Goal: Task Accomplishment & Management: Use online tool/utility

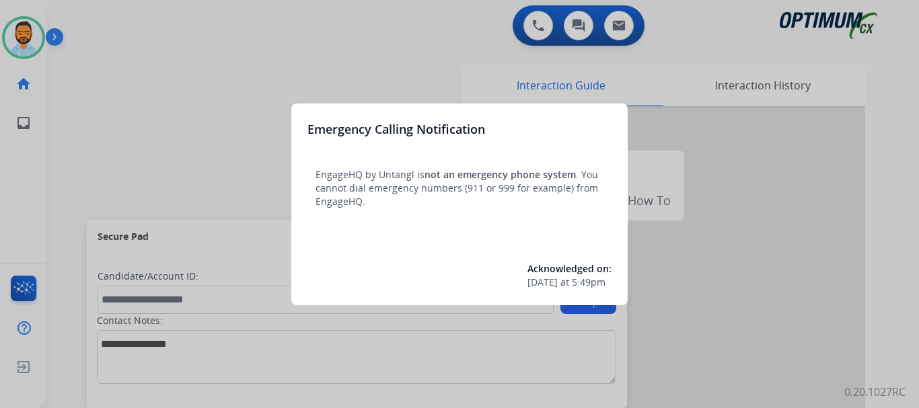
click at [159, 94] on div at bounding box center [459, 204] width 919 height 408
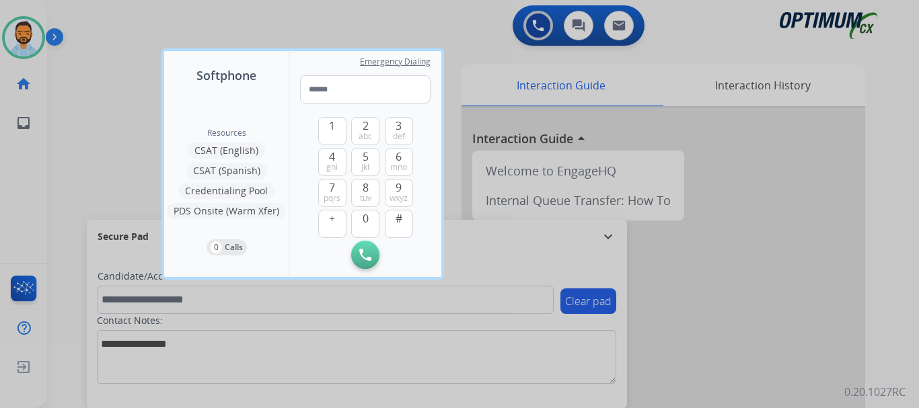
click at [120, 102] on div at bounding box center [459, 204] width 919 height 408
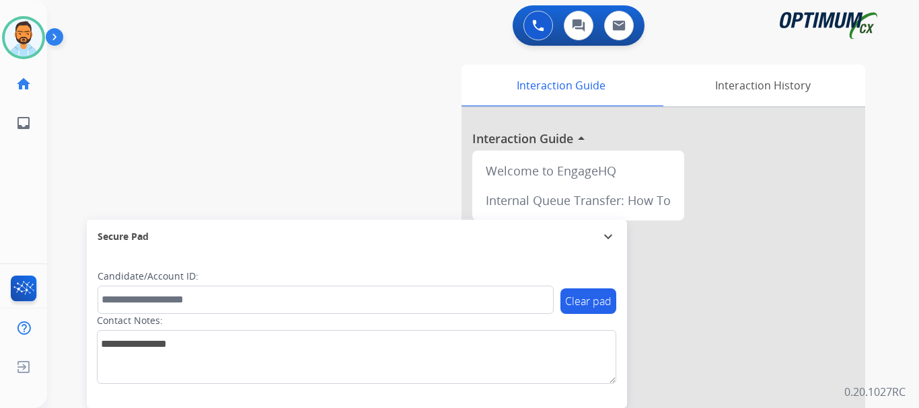
click at [57, 36] on img at bounding box center [57, 40] width 23 height 26
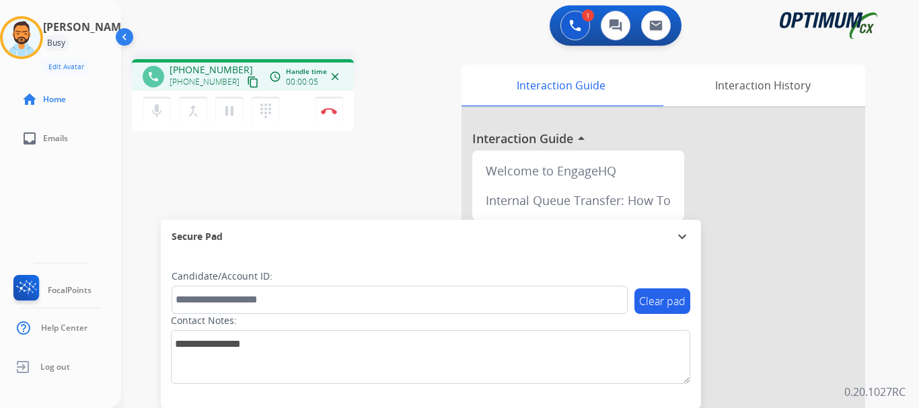
click at [247, 83] on mat-icon "content_copy" at bounding box center [253, 82] width 12 height 12
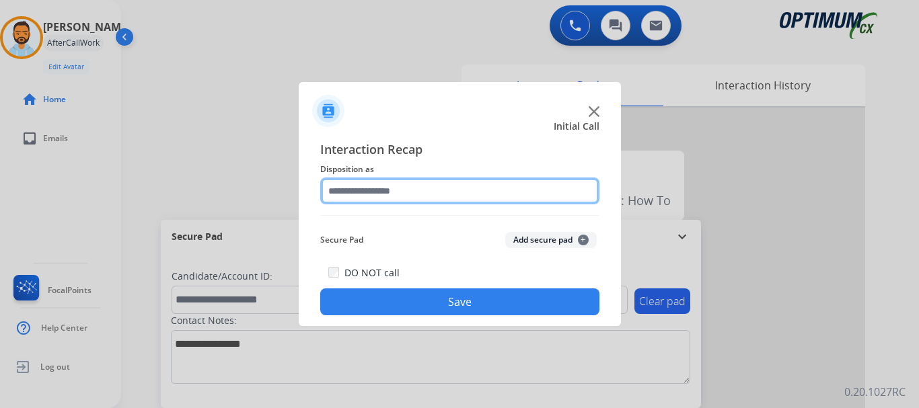
click at [368, 188] on input "text" at bounding box center [459, 191] width 279 height 27
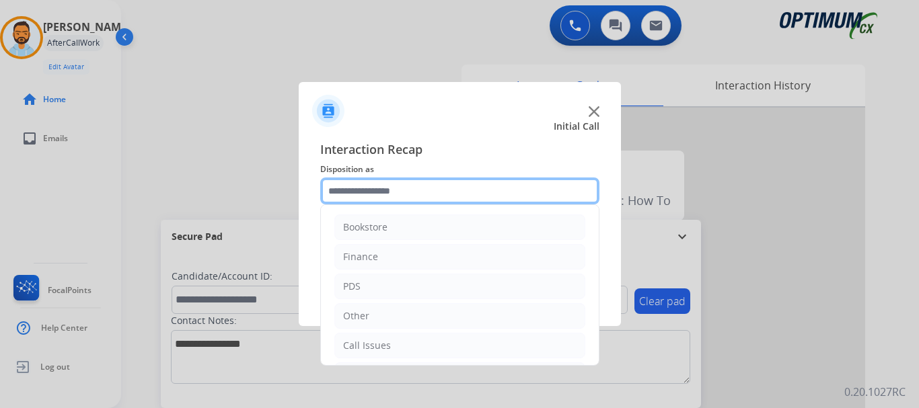
scroll to position [91, 0]
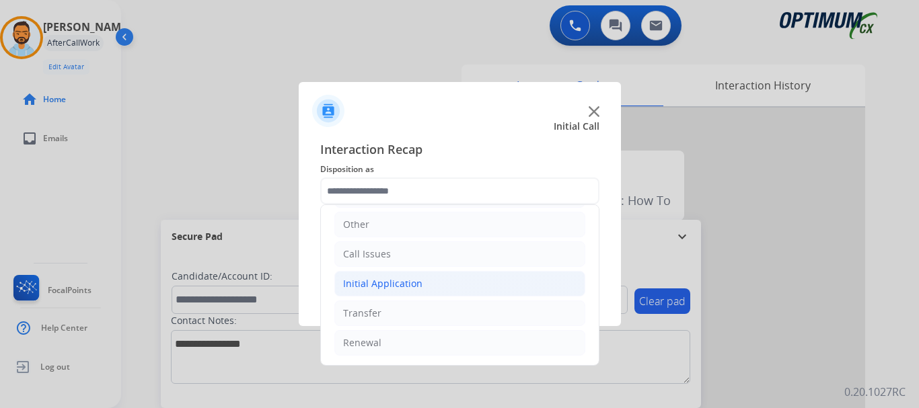
click at [435, 283] on li "Initial Application" at bounding box center [459, 284] width 251 height 26
click at [428, 289] on li "Initial Application" at bounding box center [459, 284] width 251 height 26
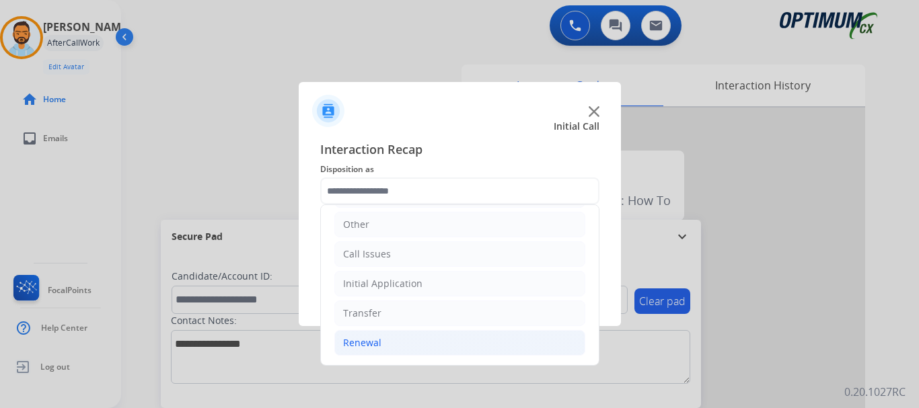
click at [385, 340] on li "Renewal" at bounding box center [459, 343] width 251 height 26
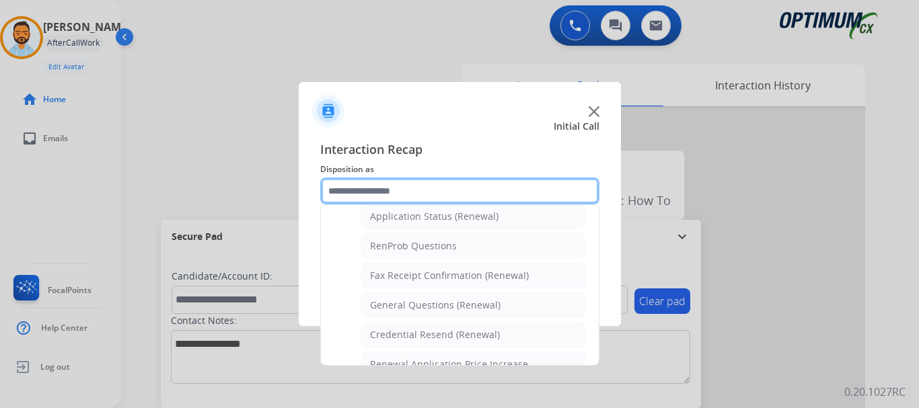
scroll to position [322, 0]
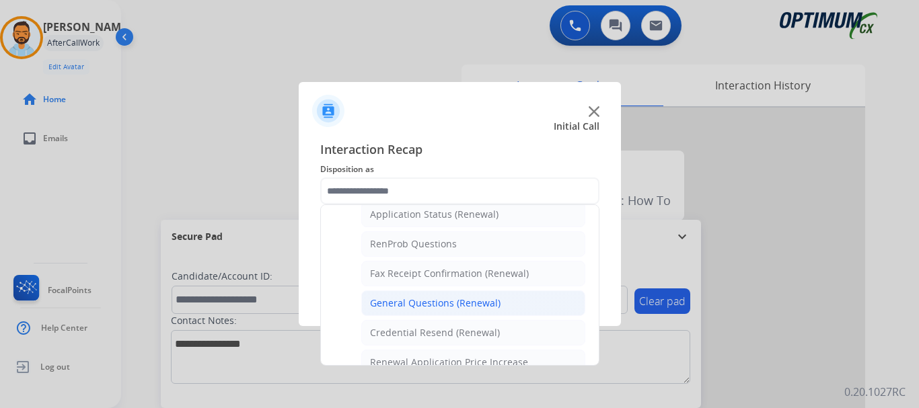
click at [458, 305] on div "General Questions (Renewal)" at bounding box center [435, 303] width 130 height 13
type input "**********"
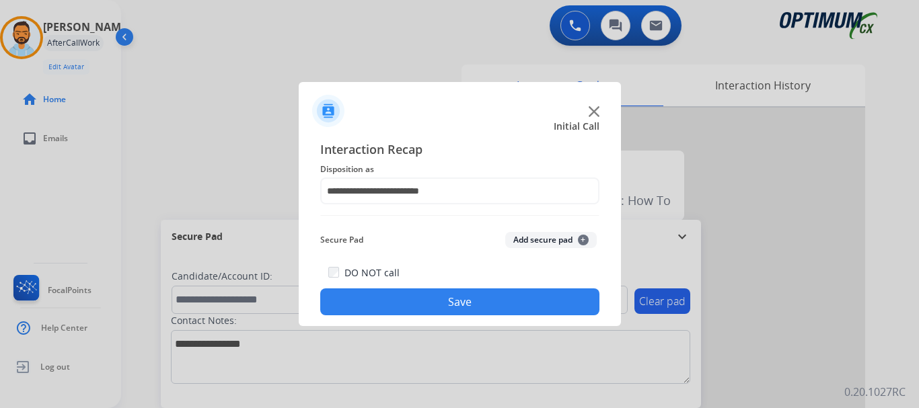
click at [467, 306] on button "Save" at bounding box center [459, 302] width 279 height 27
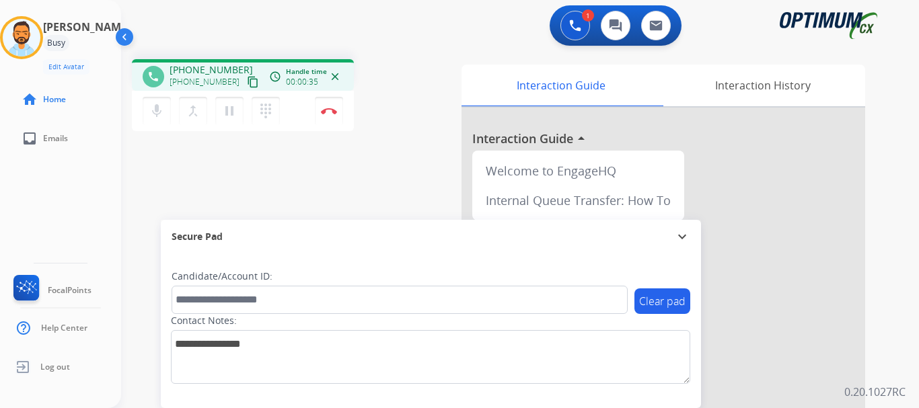
click at [247, 83] on mat-icon "content_copy" at bounding box center [253, 82] width 12 height 12
click at [322, 114] on button "Disconnect" at bounding box center [329, 111] width 28 height 28
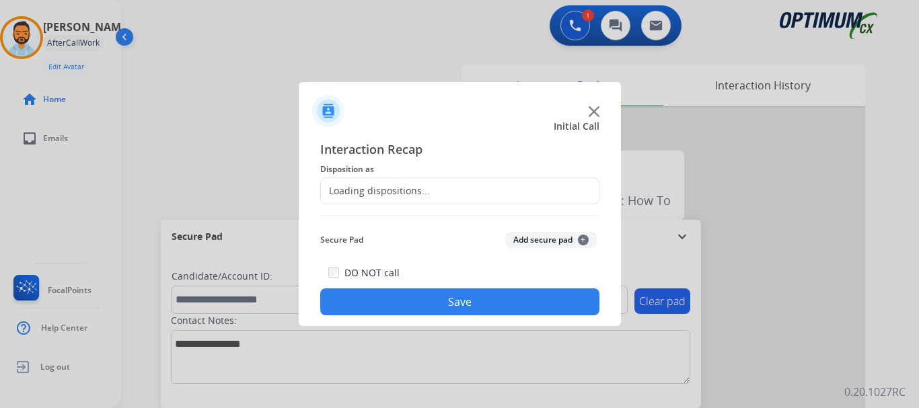
click at [441, 190] on div "Loading dispositions..." at bounding box center [459, 191] width 279 height 27
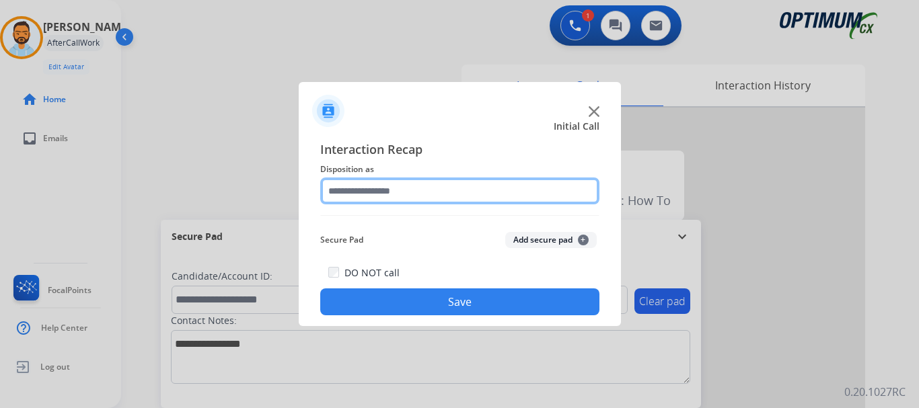
click at [455, 190] on input "text" at bounding box center [459, 191] width 279 height 27
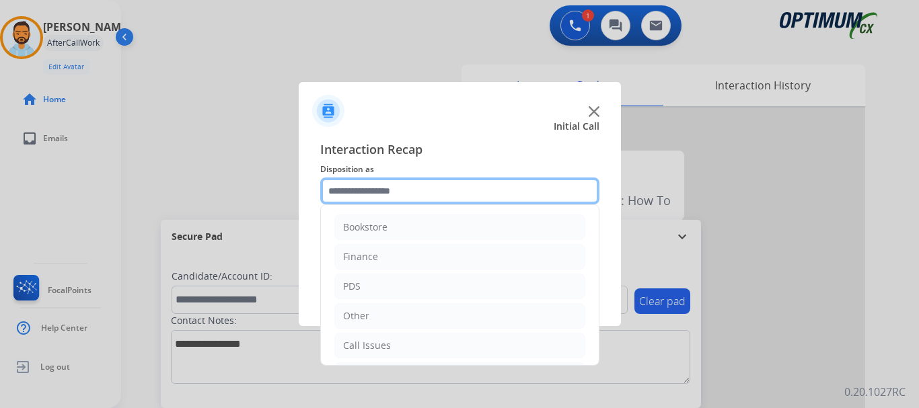
scroll to position [91, 0]
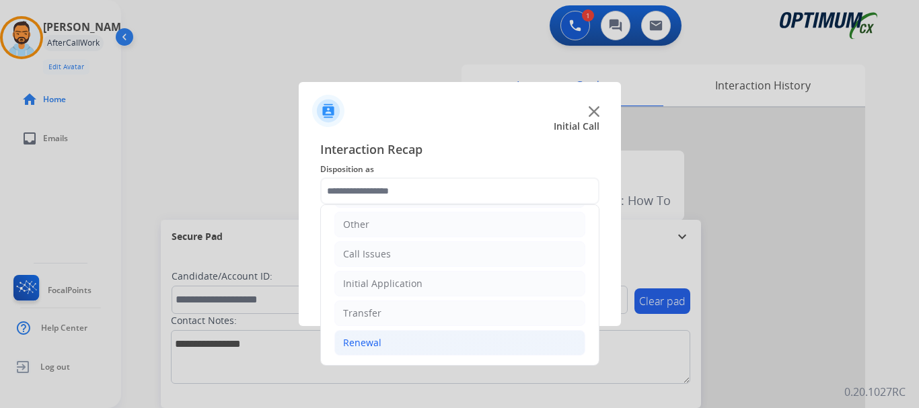
click at [398, 347] on li "Renewal" at bounding box center [459, 343] width 251 height 26
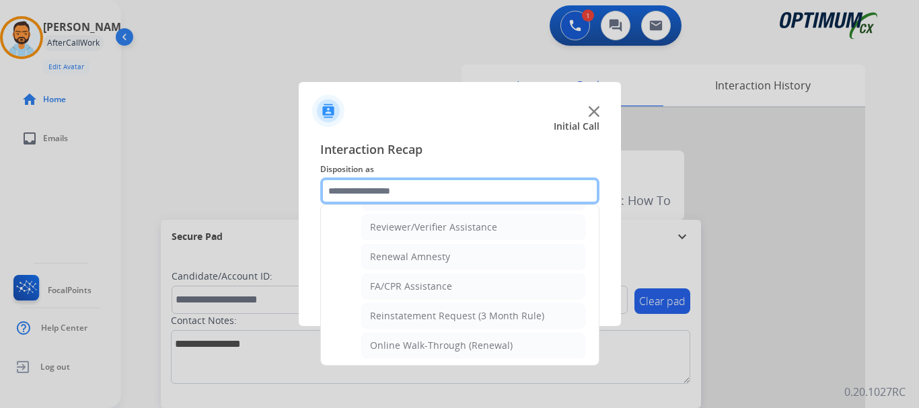
scroll to position [519, 0]
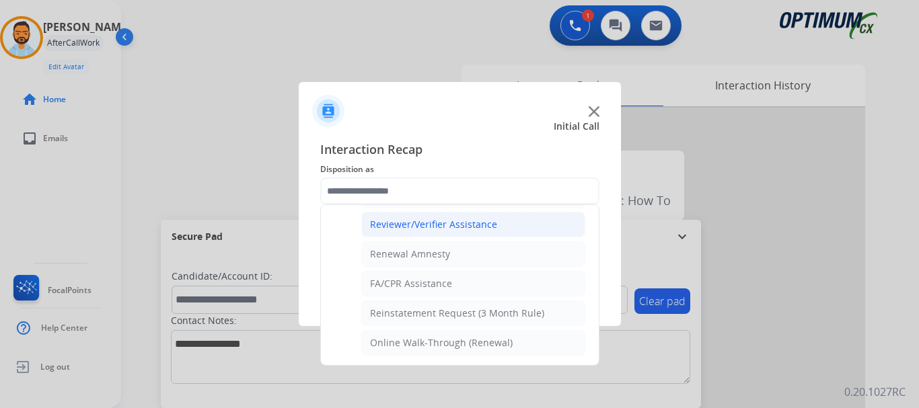
click at [449, 233] on li "Reviewer/Verifier Assistance" at bounding box center [473, 225] width 224 height 26
type input "**********"
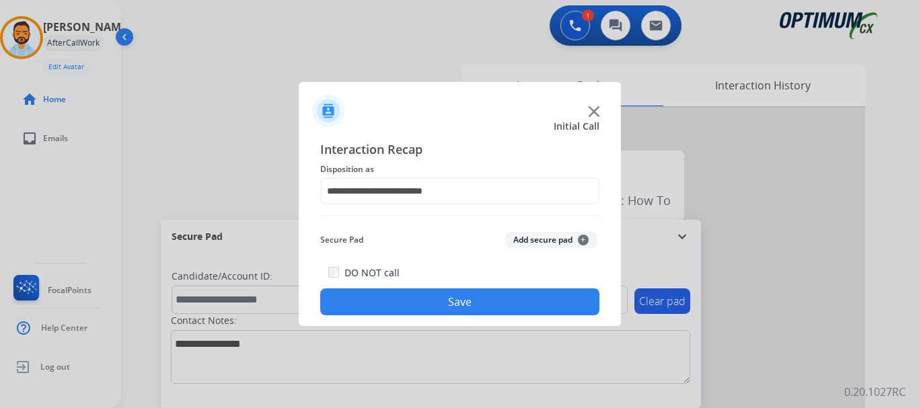
click at [448, 302] on button "Save" at bounding box center [459, 302] width 279 height 27
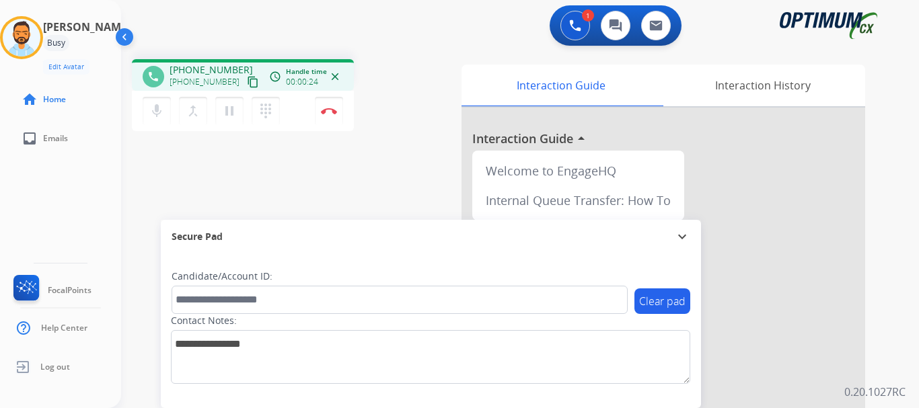
click at [247, 83] on mat-icon "content_copy" at bounding box center [253, 82] width 12 height 12
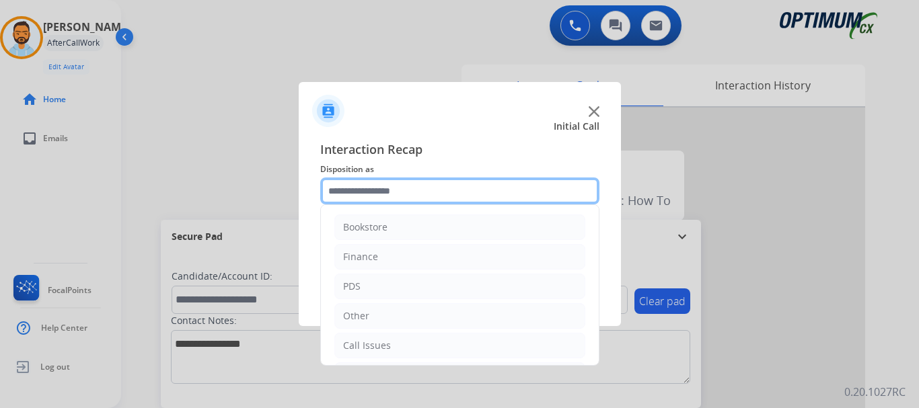
click at [431, 182] on input "text" at bounding box center [459, 191] width 279 height 27
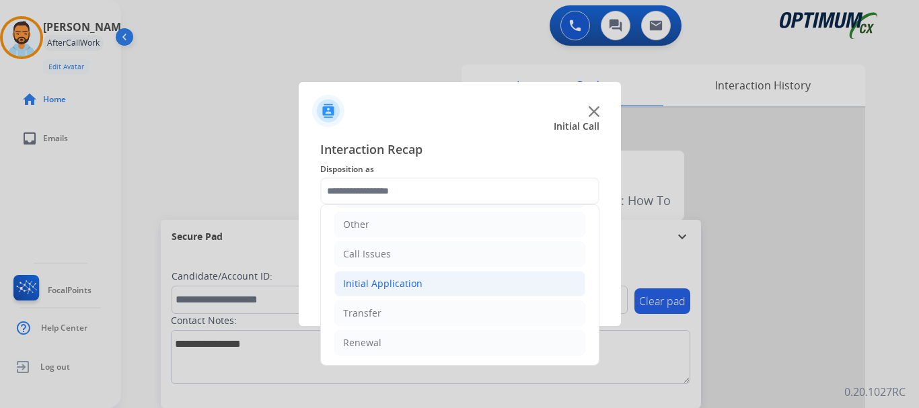
click at [422, 281] on li "Initial Application" at bounding box center [459, 284] width 251 height 26
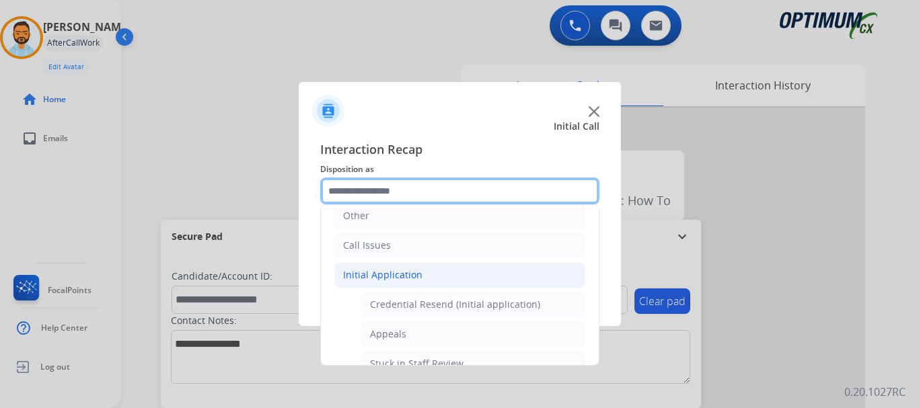
scroll to position [102, 0]
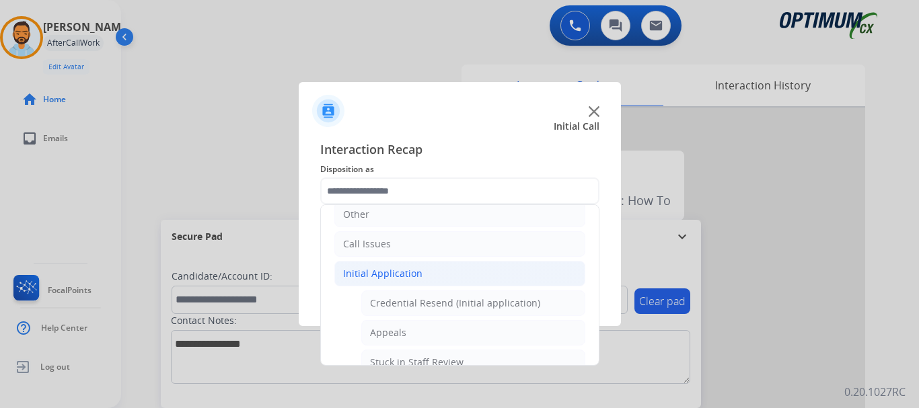
click at [414, 277] on div "Initial Application" at bounding box center [382, 273] width 79 height 13
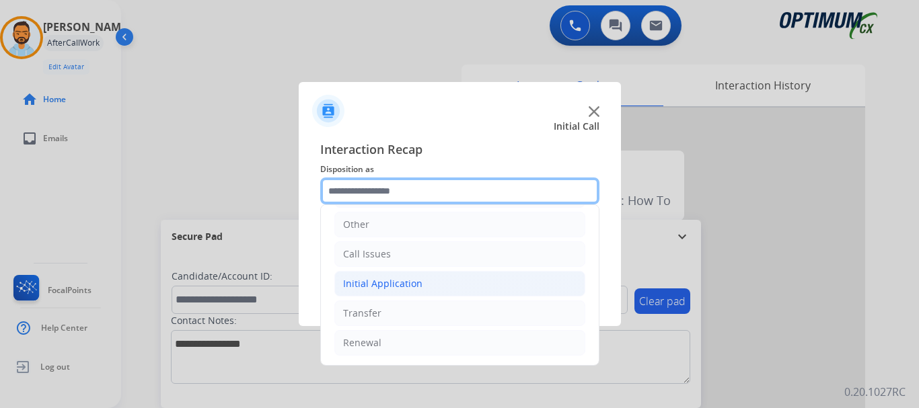
scroll to position [91, 0]
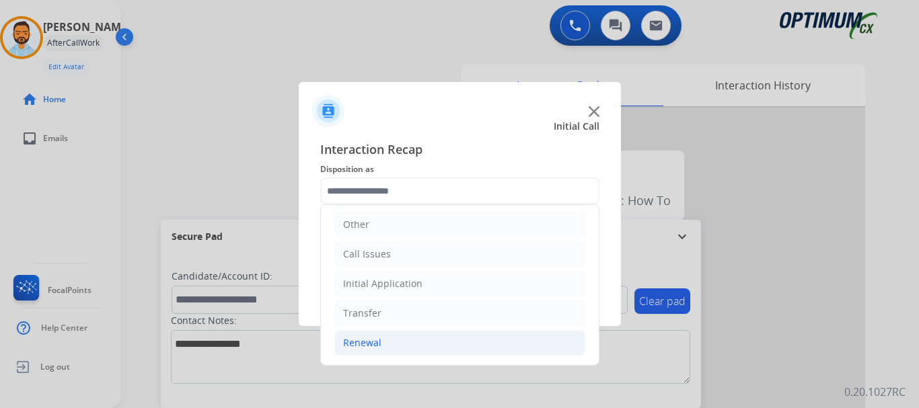
click at [387, 340] on li "Renewal" at bounding box center [459, 343] width 251 height 26
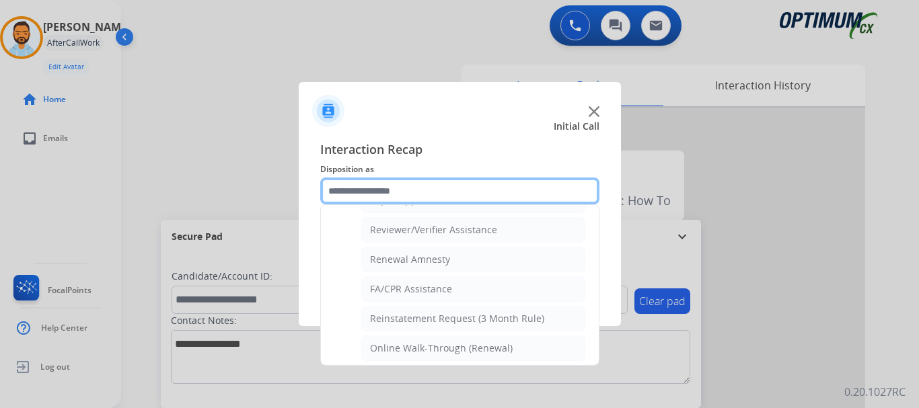
scroll to position [519, 0]
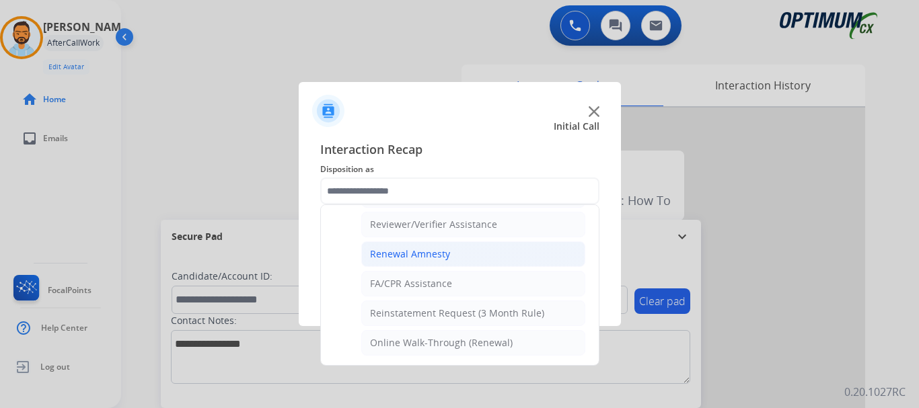
click at [441, 260] on div "Renewal Amnesty" at bounding box center [410, 254] width 80 height 13
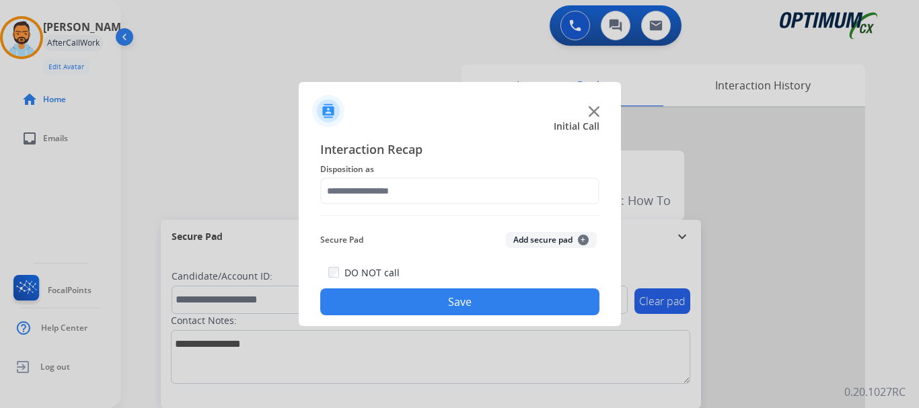
type input "**********"
click at [448, 299] on button "Save" at bounding box center [459, 302] width 279 height 27
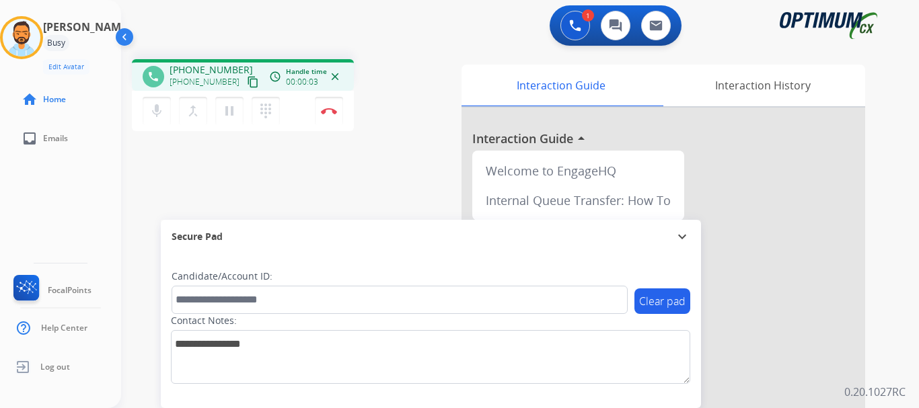
click at [247, 79] on mat-icon "content_copy" at bounding box center [253, 82] width 12 height 12
click at [321, 108] on img at bounding box center [329, 111] width 16 height 7
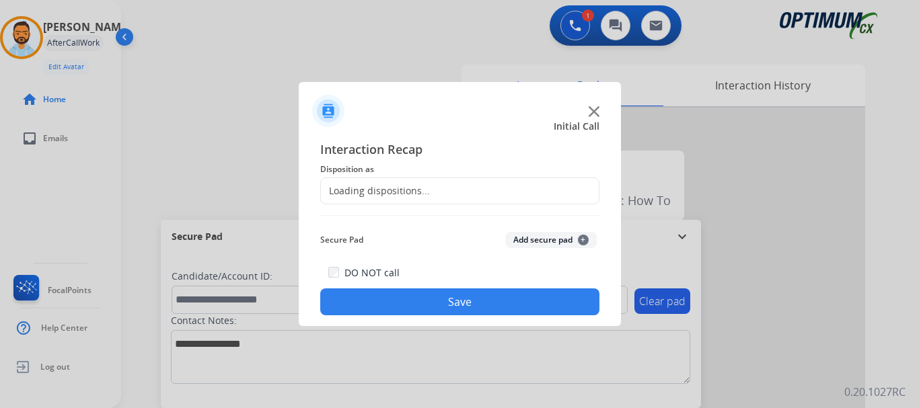
click at [457, 194] on div "Loading dispositions..." at bounding box center [459, 191] width 279 height 27
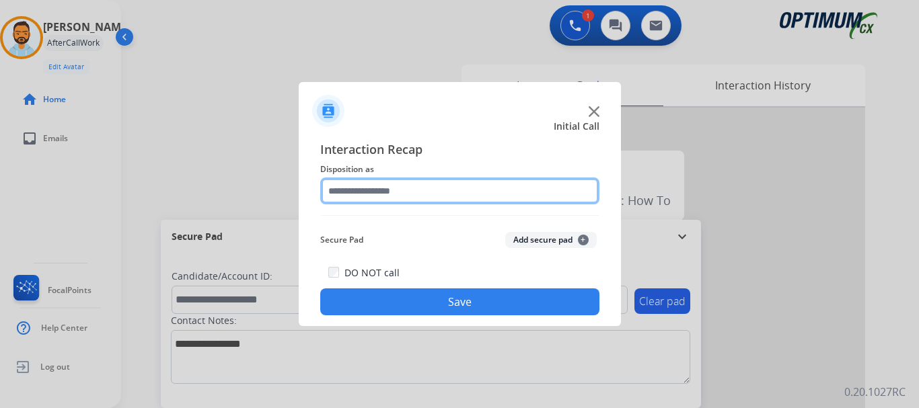
click at [444, 194] on input "text" at bounding box center [459, 191] width 279 height 27
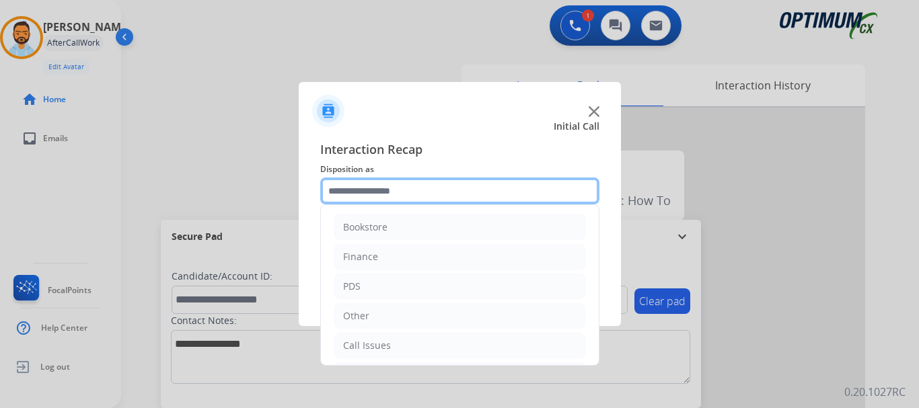
scroll to position [91, 0]
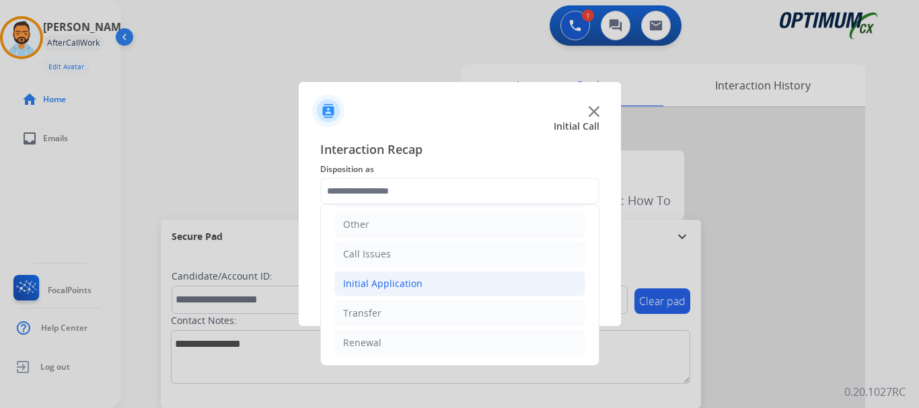
click at [416, 287] on div "Initial Application" at bounding box center [382, 283] width 79 height 13
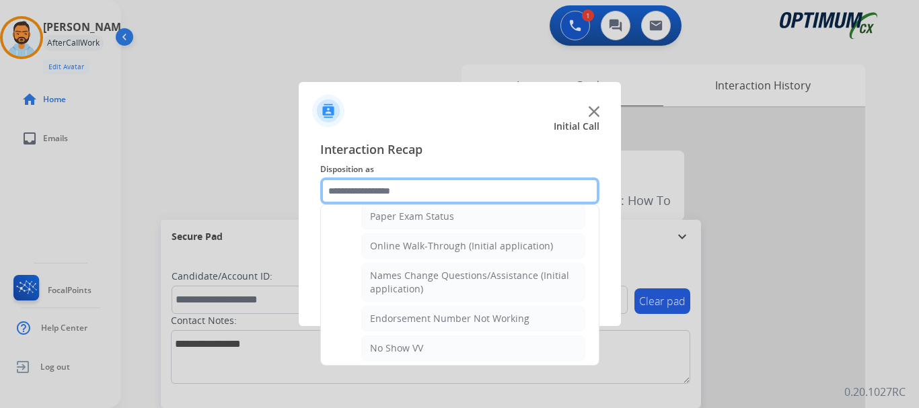
scroll to position [276, 0]
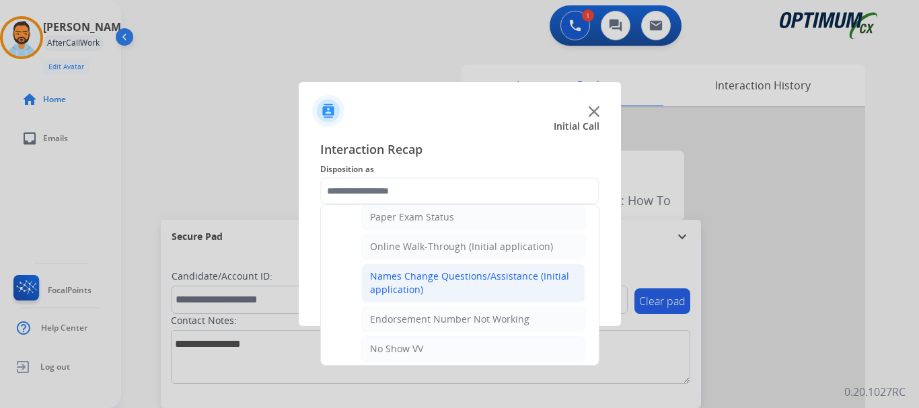
click at [491, 278] on div "Names Change Questions/Assistance (Initial application)" at bounding box center [473, 283] width 207 height 27
type input "**********"
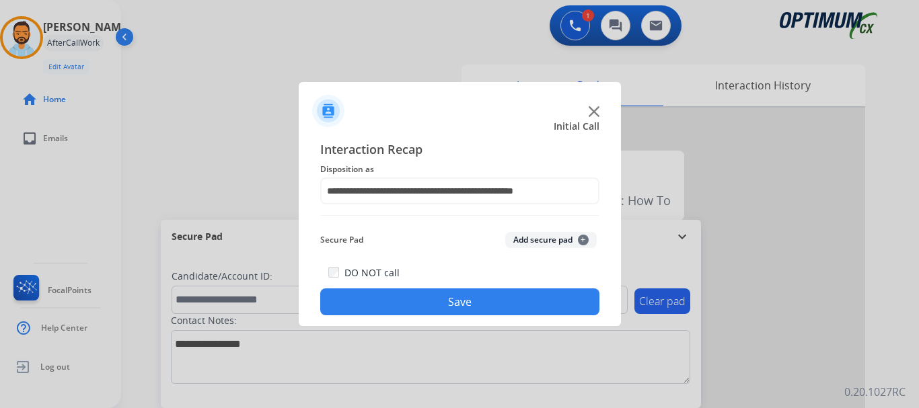
click at [480, 303] on button "Save" at bounding box center [459, 302] width 279 height 27
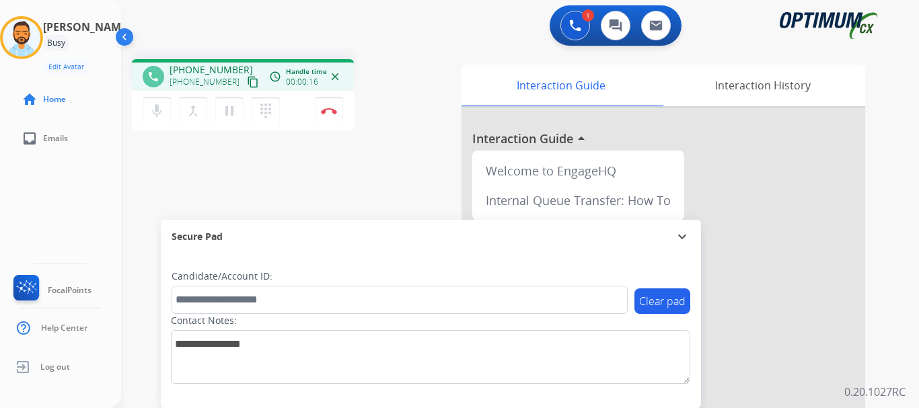
click at [247, 82] on mat-icon "content_copy" at bounding box center [253, 82] width 12 height 12
click at [331, 109] on img at bounding box center [329, 111] width 16 height 7
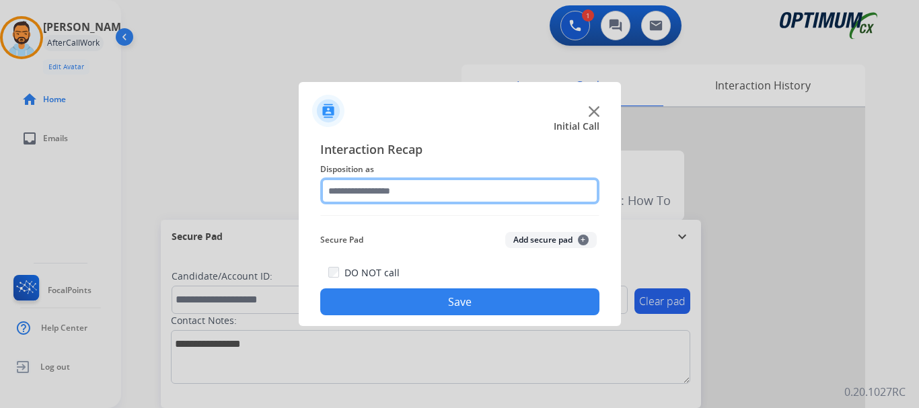
click at [463, 191] on input "text" at bounding box center [459, 191] width 279 height 27
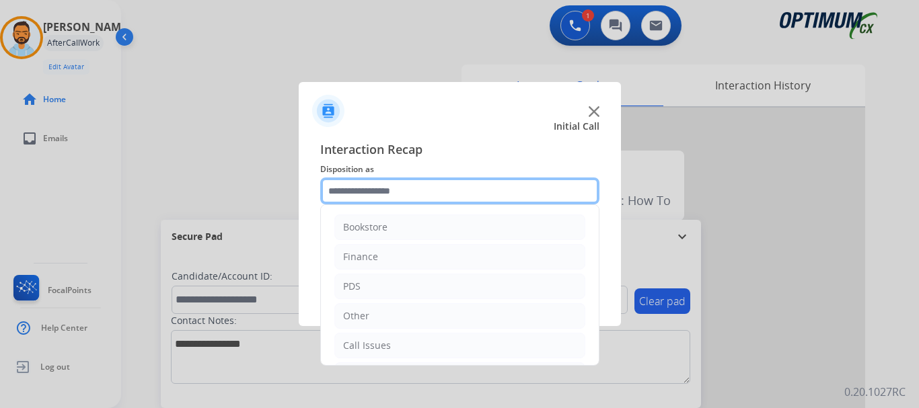
scroll to position [91, 0]
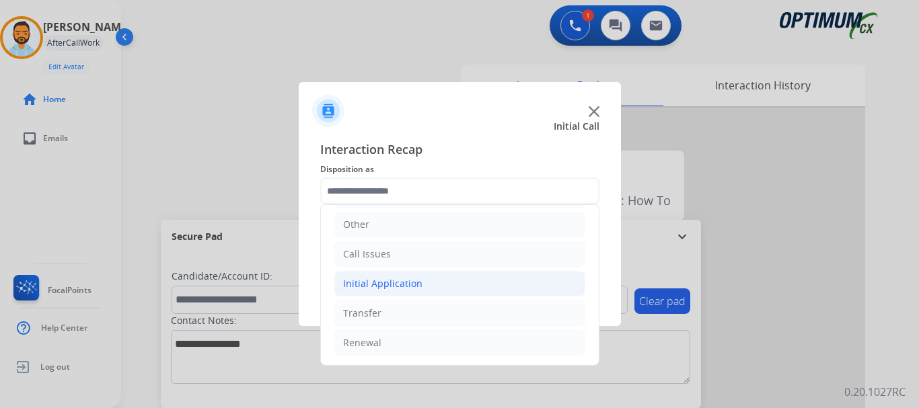
click at [406, 285] on div "Initial Application" at bounding box center [382, 283] width 79 height 13
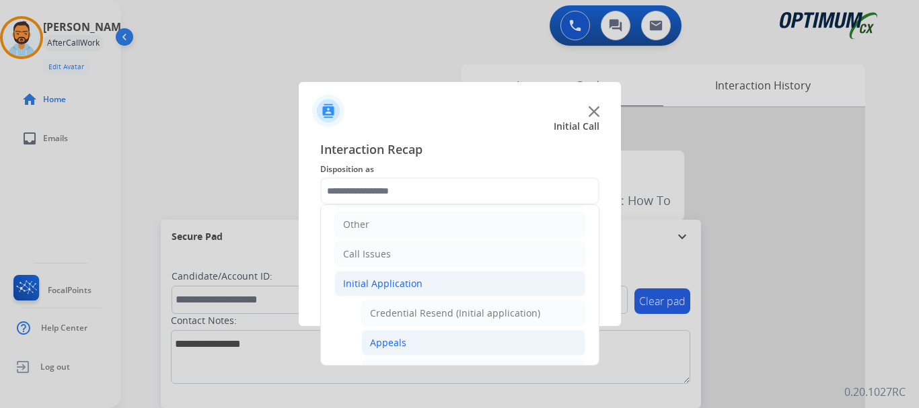
click at [410, 349] on li "Appeals" at bounding box center [473, 343] width 224 height 26
type input "*******"
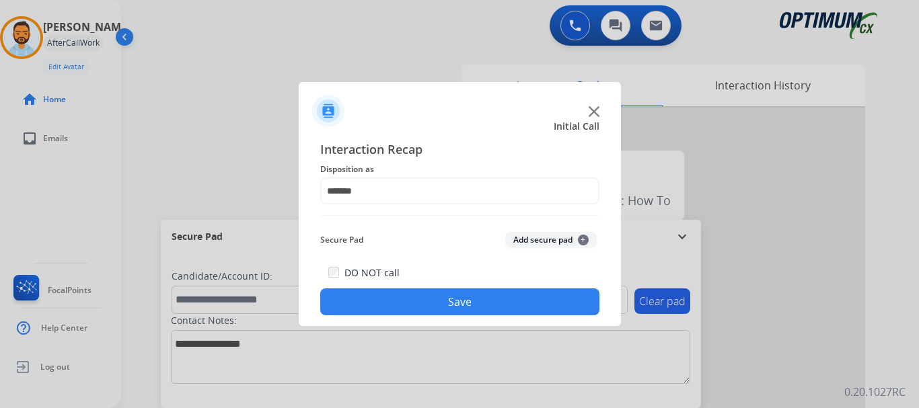
click at [469, 299] on button "Save" at bounding box center [459, 302] width 279 height 27
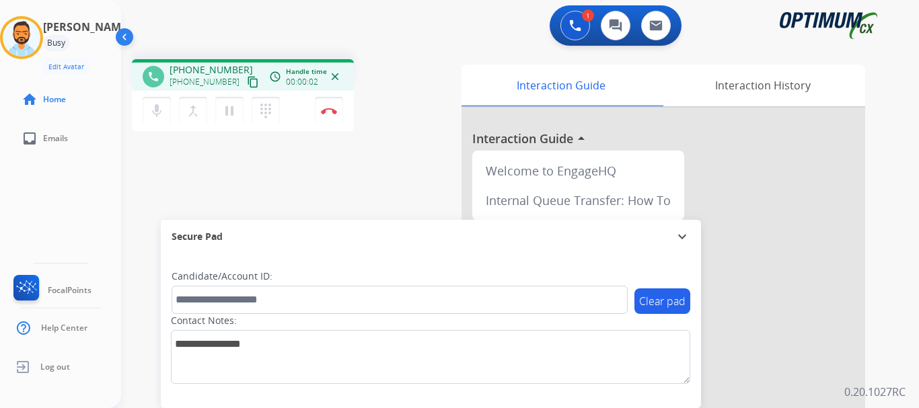
click at [247, 81] on mat-icon "content_copy" at bounding box center [253, 82] width 12 height 12
click at [326, 118] on button "Disconnect" at bounding box center [329, 111] width 28 height 28
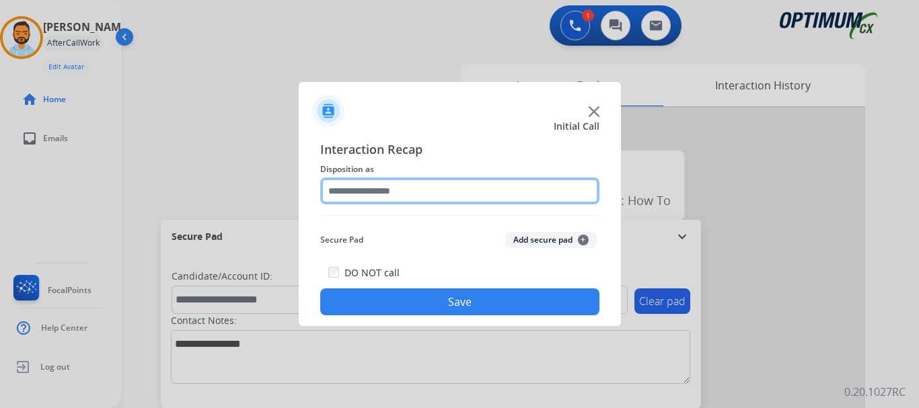
click at [410, 194] on input "text" at bounding box center [459, 191] width 279 height 27
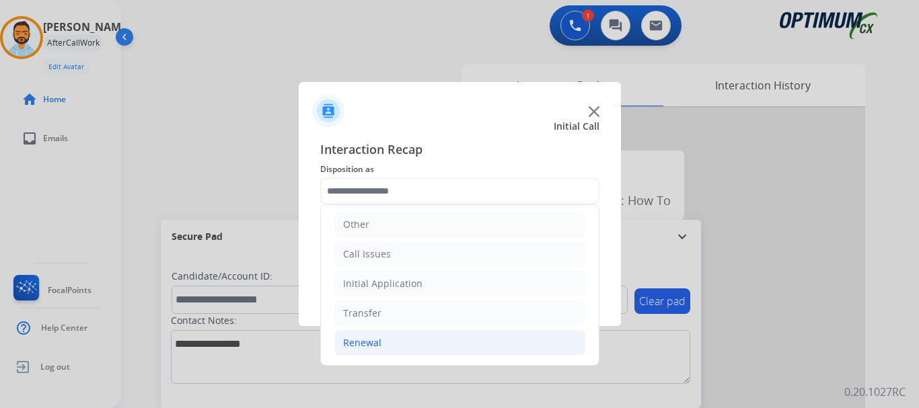
click at [382, 348] on li "Renewal" at bounding box center [459, 343] width 251 height 26
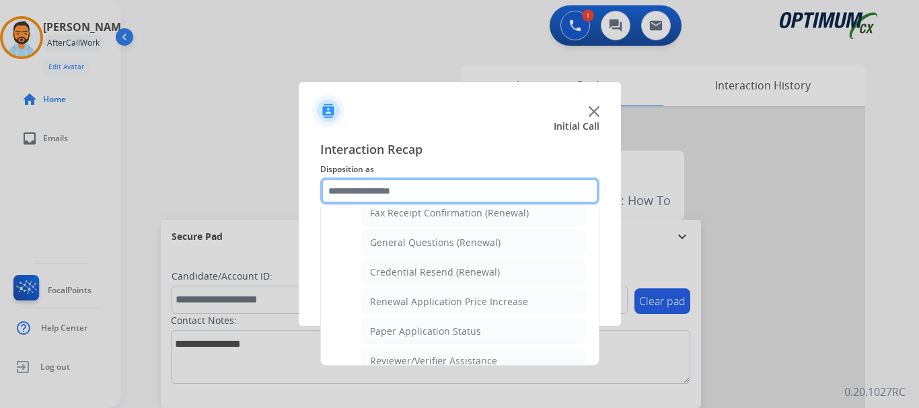
scroll to position [387, 0]
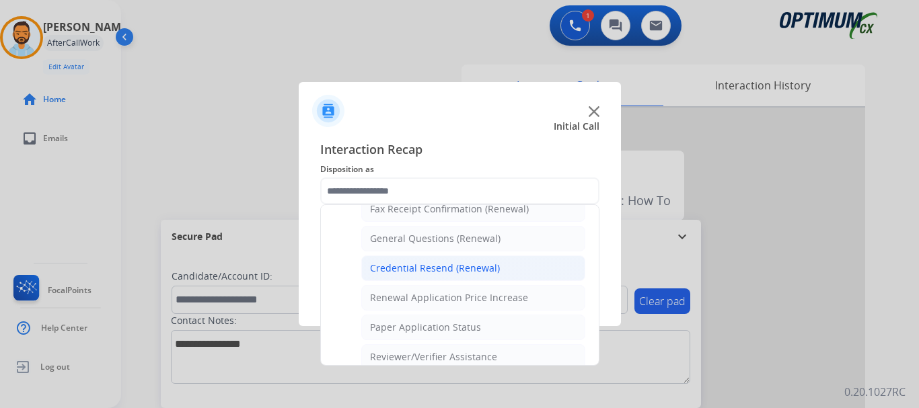
click at [421, 265] on div "Credential Resend (Renewal)" at bounding box center [435, 268] width 130 height 13
type input "**********"
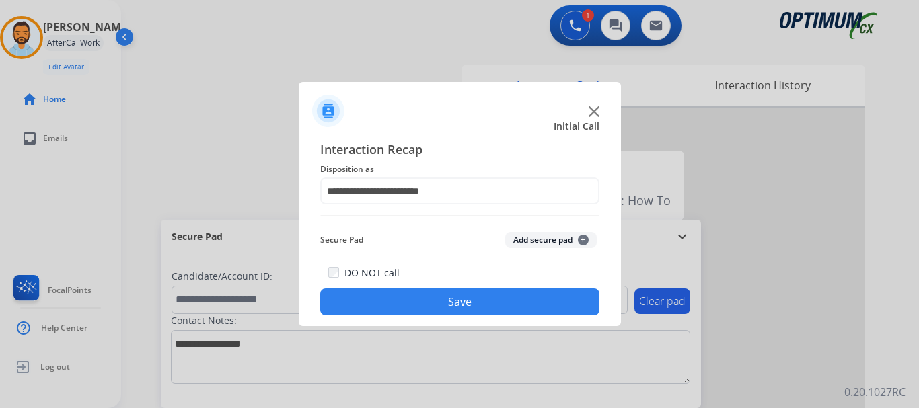
click at [415, 298] on button "Save" at bounding box center [459, 302] width 279 height 27
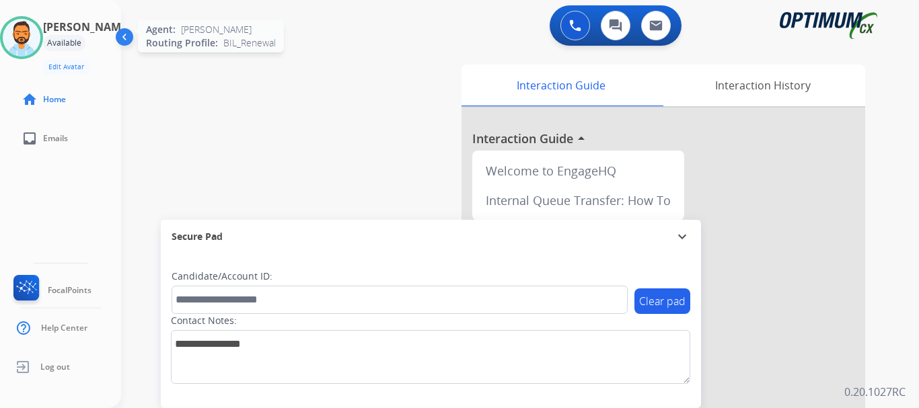
click at [35, 35] on img at bounding box center [22, 38] width 38 height 38
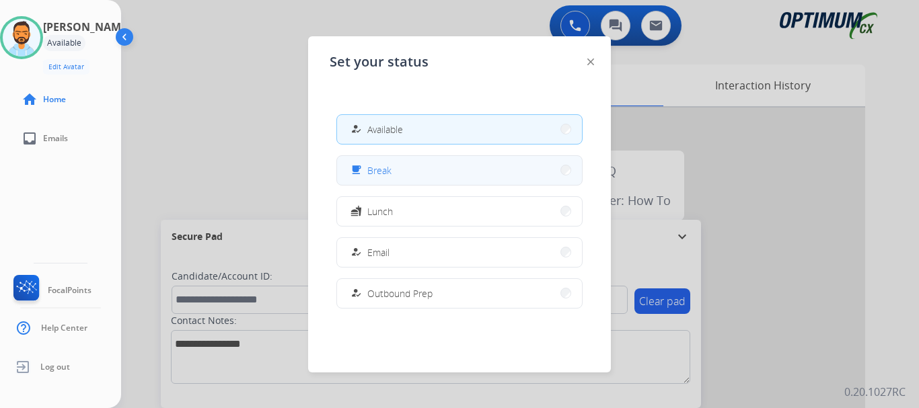
click at [418, 173] on button "free_breakfast Break" at bounding box center [459, 170] width 245 height 29
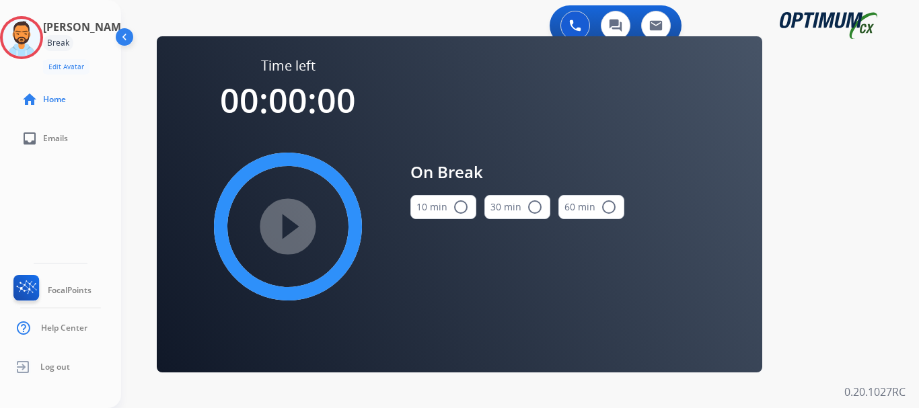
click at [451, 211] on button "10 min radio_button_unchecked" at bounding box center [443, 207] width 66 height 24
click at [288, 232] on mat-icon "play_circle_filled" at bounding box center [288, 227] width 16 height 16
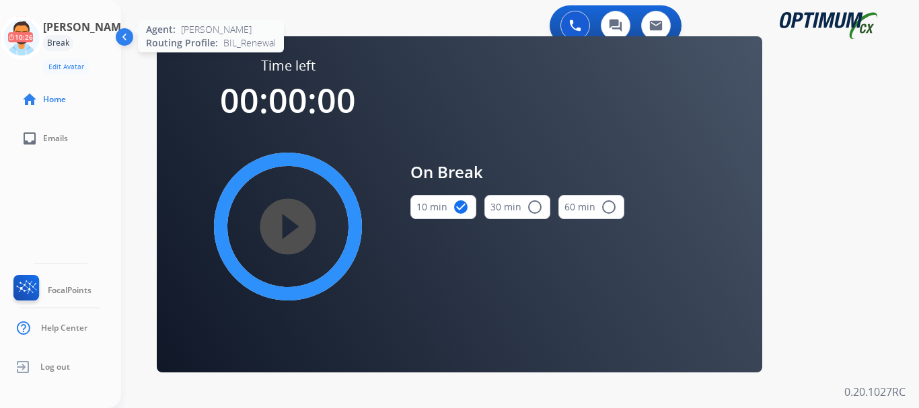
click at [21, 30] on icon at bounding box center [22, 38] width 44 height 44
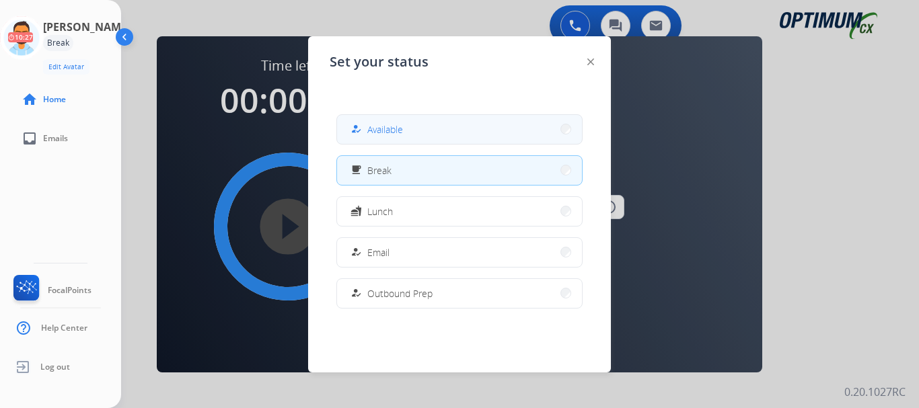
click at [394, 133] on span "Available" at bounding box center [385, 129] width 36 height 14
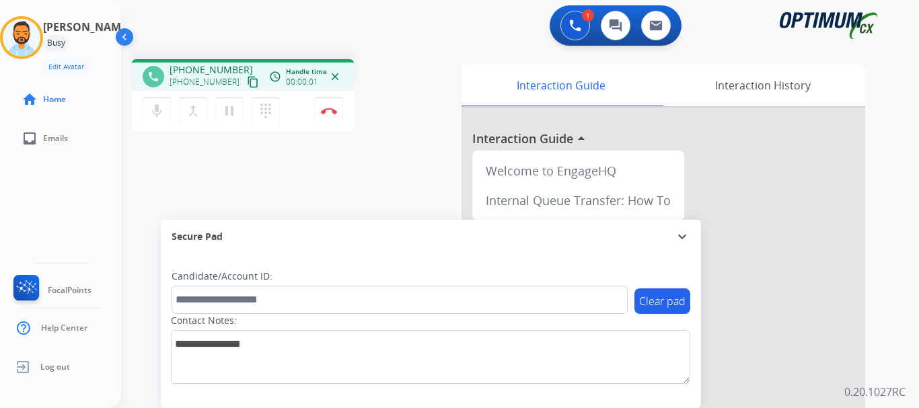
click at [267, 172] on div "phone [PHONE_NUMBER] [PHONE_NUMBER] content_copy access_time Call metrics Queue…" at bounding box center [503, 328] width 765 height 561
click at [247, 86] on mat-icon "content_copy" at bounding box center [253, 82] width 12 height 12
click at [331, 117] on button "Disconnect" at bounding box center [329, 111] width 28 height 28
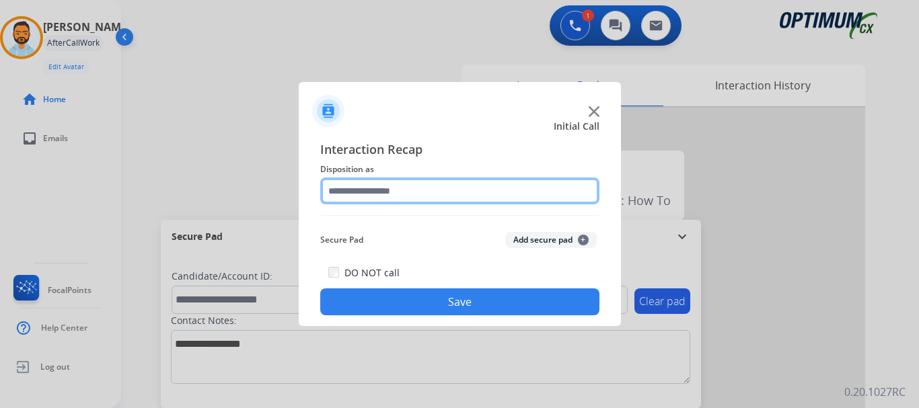
click at [476, 190] on input "text" at bounding box center [459, 191] width 279 height 27
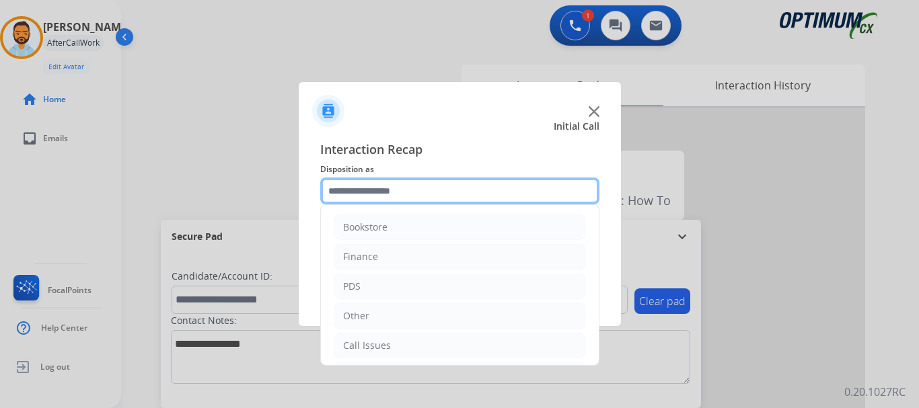
scroll to position [91, 0]
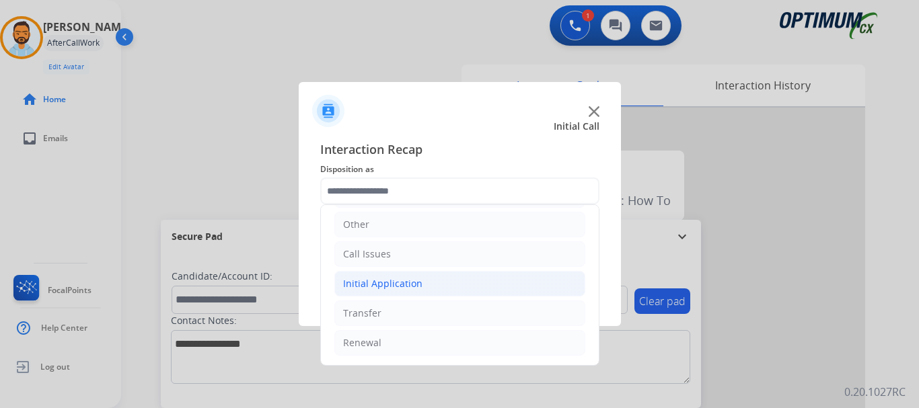
click at [435, 292] on li "Initial Application" at bounding box center [459, 284] width 251 height 26
click at [441, 271] on li "Initial Application" at bounding box center [459, 284] width 251 height 26
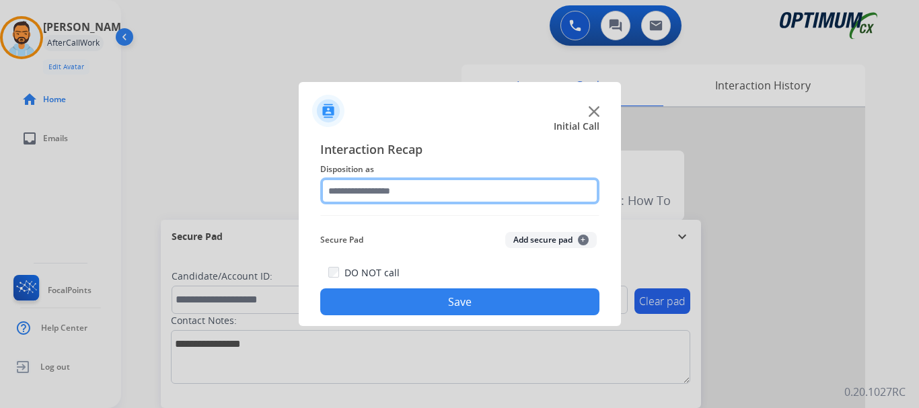
click at [437, 194] on input "text" at bounding box center [459, 191] width 279 height 27
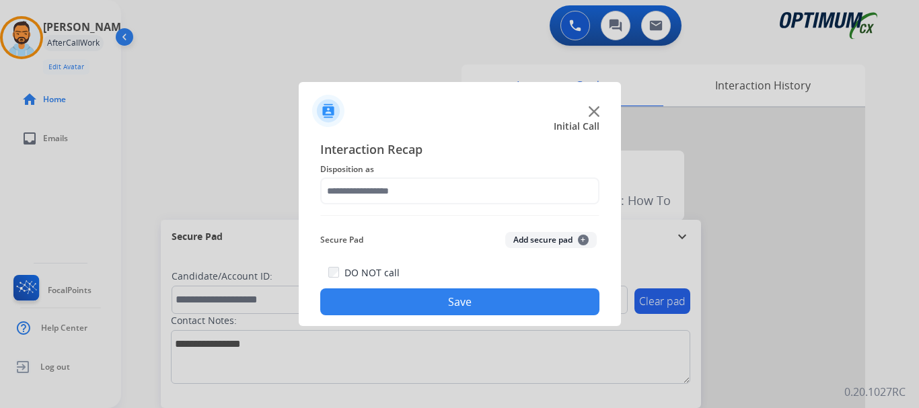
click at [465, 126] on div "Initial Call" at bounding box center [449, 126] width 322 height 13
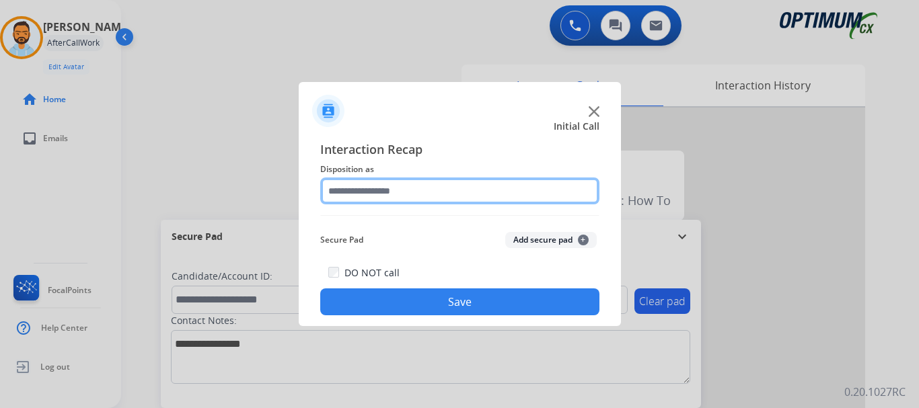
click at [445, 197] on input "text" at bounding box center [459, 191] width 279 height 27
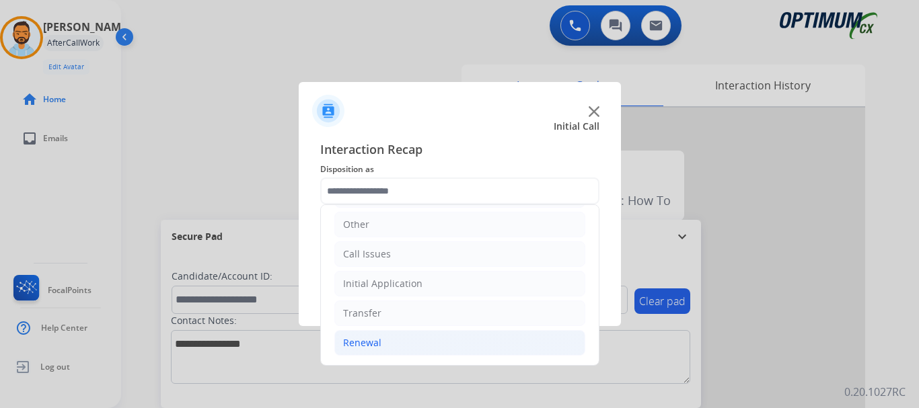
click at [404, 344] on li "Renewal" at bounding box center [459, 343] width 251 height 26
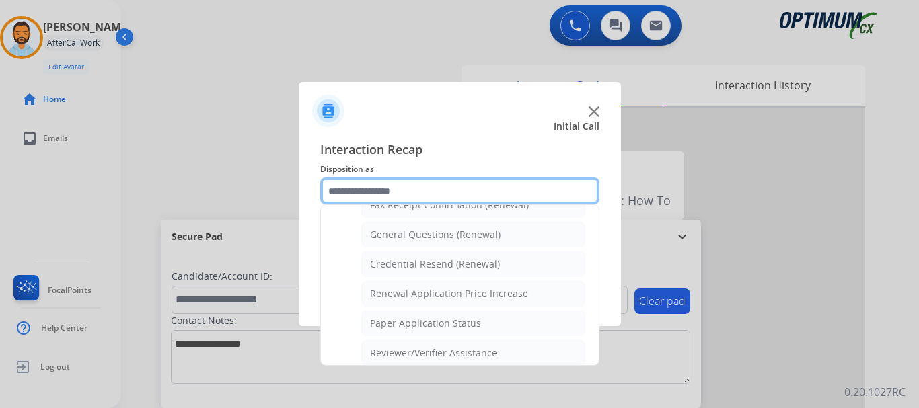
scroll to position [382, 0]
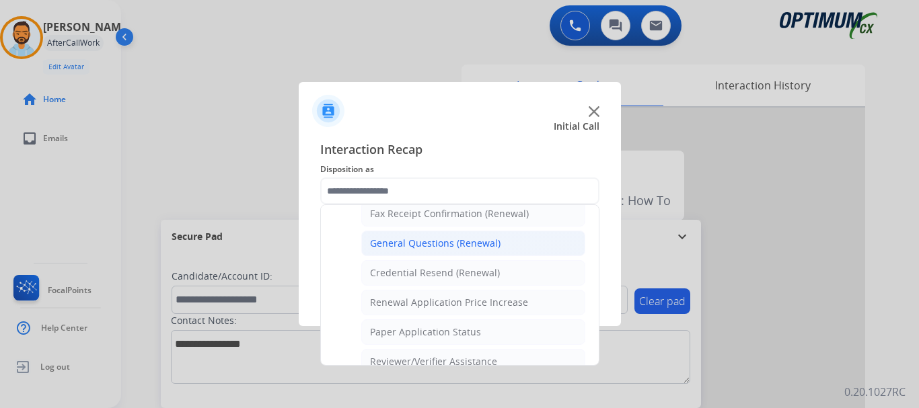
click at [459, 252] on li "General Questions (Renewal)" at bounding box center [473, 244] width 224 height 26
type input "**********"
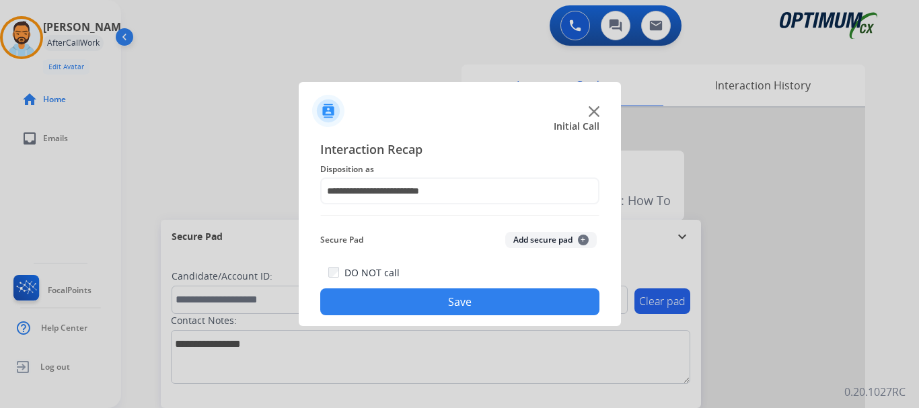
click at [449, 307] on button "Save" at bounding box center [459, 302] width 279 height 27
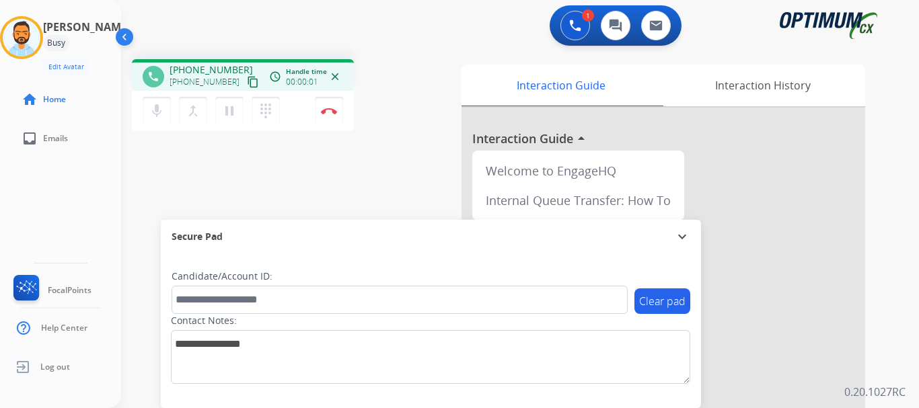
click at [247, 83] on mat-icon "content_copy" at bounding box center [253, 82] width 12 height 12
click at [330, 110] on img at bounding box center [329, 111] width 16 height 7
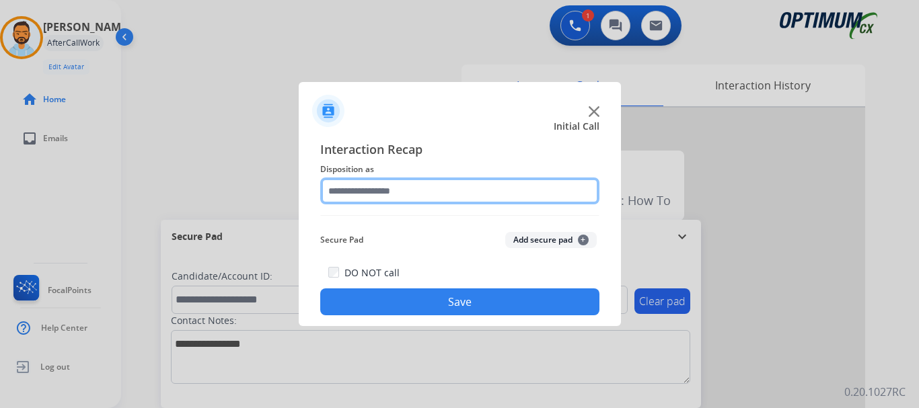
click at [440, 192] on input "text" at bounding box center [459, 191] width 279 height 27
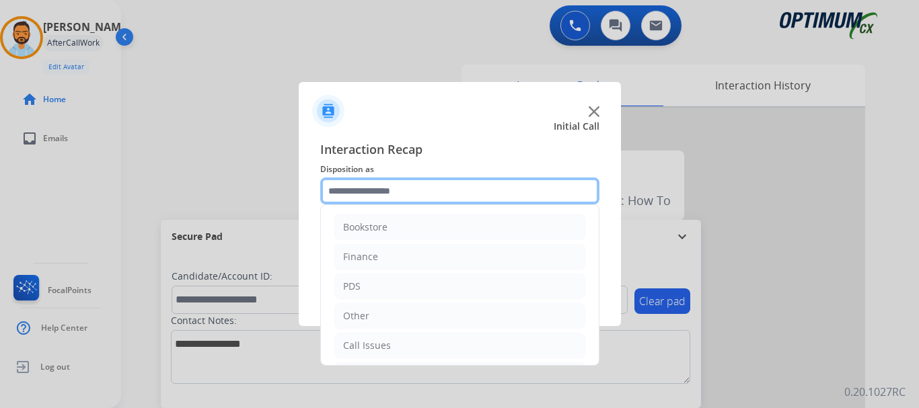
scroll to position [91, 0]
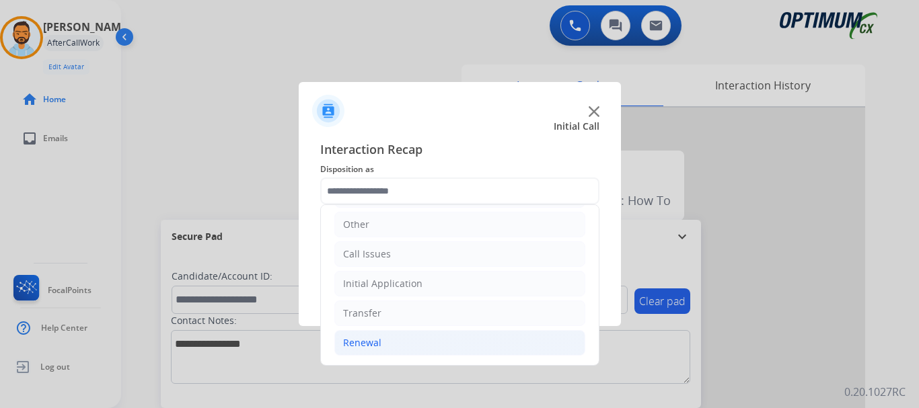
click at [386, 356] on li "Renewal" at bounding box center [459, 343] width 251 height 26
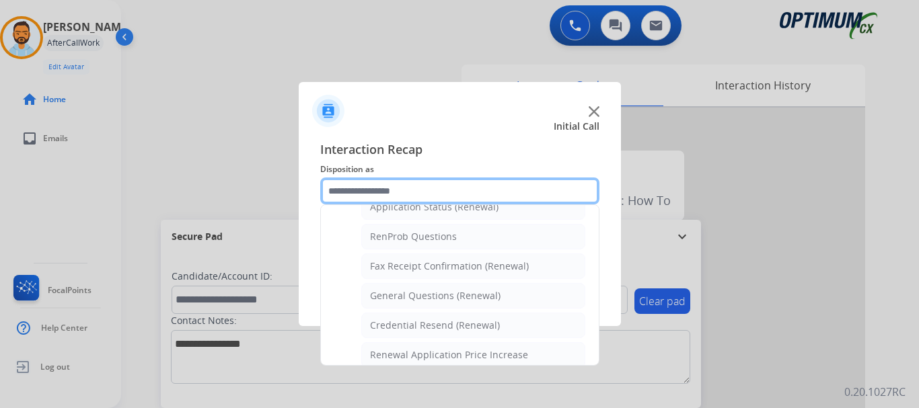
scroll to position [346, 0]
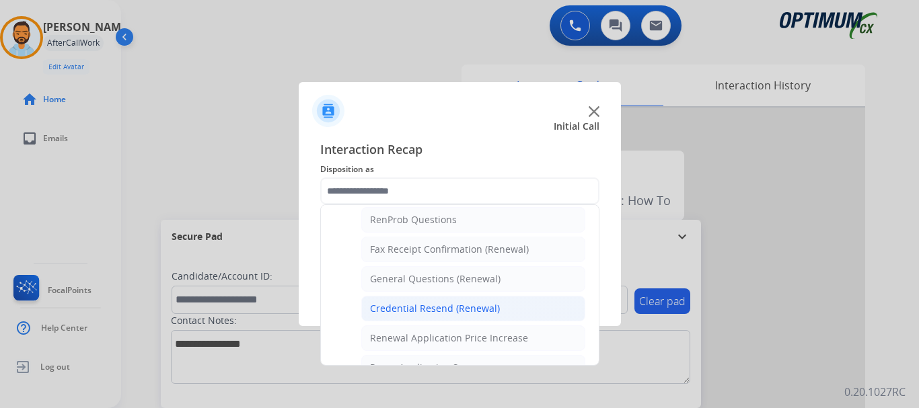
click at [428, 311] on div "Credential Resend (Renewal)" at bounding box center [435, 308] width 130 height 13
type input "**********"
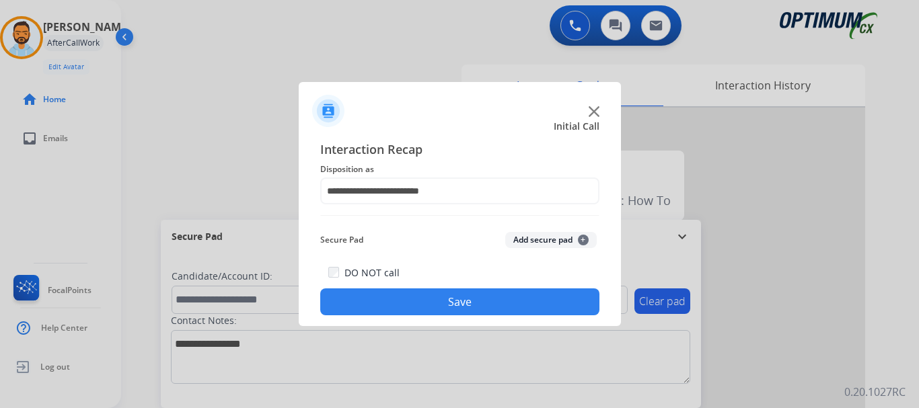
click at [418, 304] on button "Save" at bounding box center [459, 302] width 279 height 27
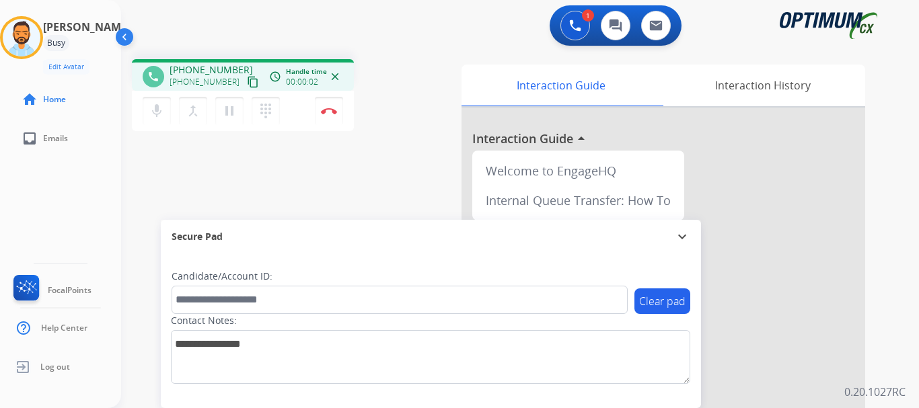
click at [247, 82] on mat-icon "content_copy" at bounding box center [253, 82] width 12 height 12
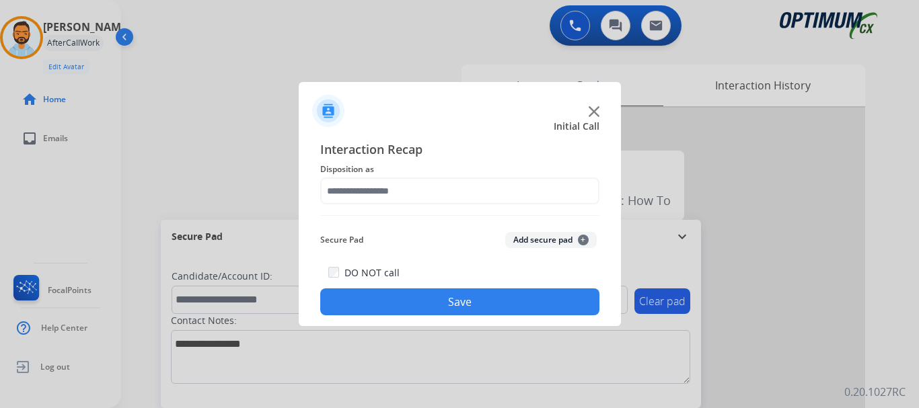
click at [335, 115] on img at bounding box center [328, 111] width 32 height 32
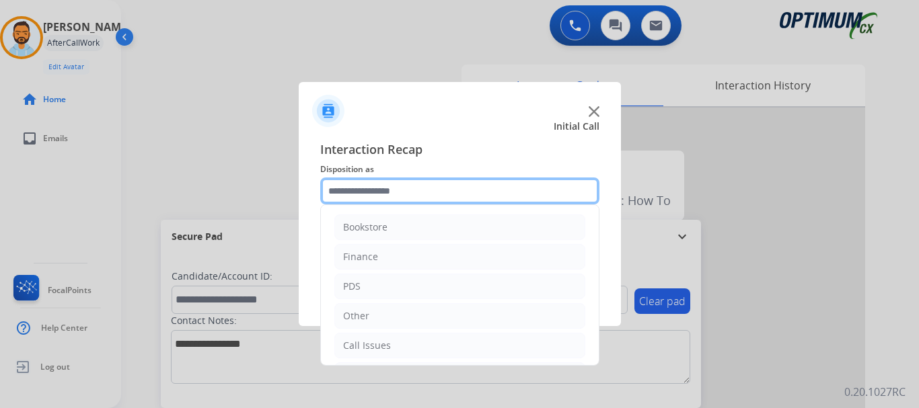
click at [398, 196] on input "text" at bounding box center [459, 191] width 279 height 27
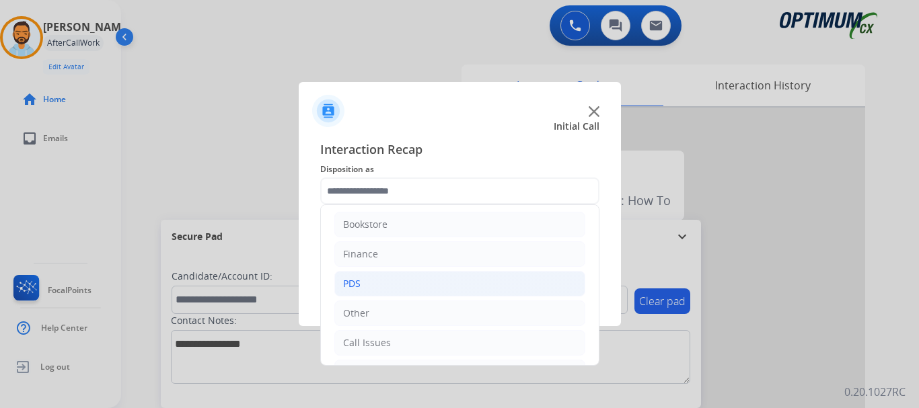
click at [428, 278] on li "PDS" at bounding box center [459, 284] width 251 height 26
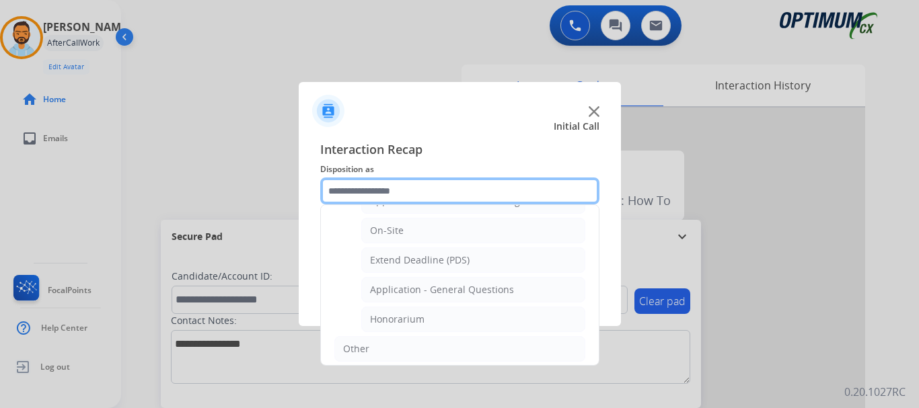
scroll to position [350, 0]
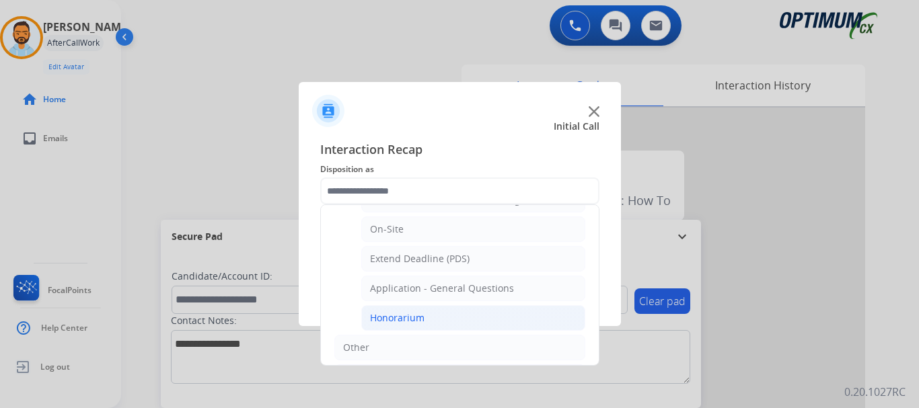
click at [462, 315] on li "Honorarium" at bounding box center [473, 318] width 224 height 26
type input "**********"
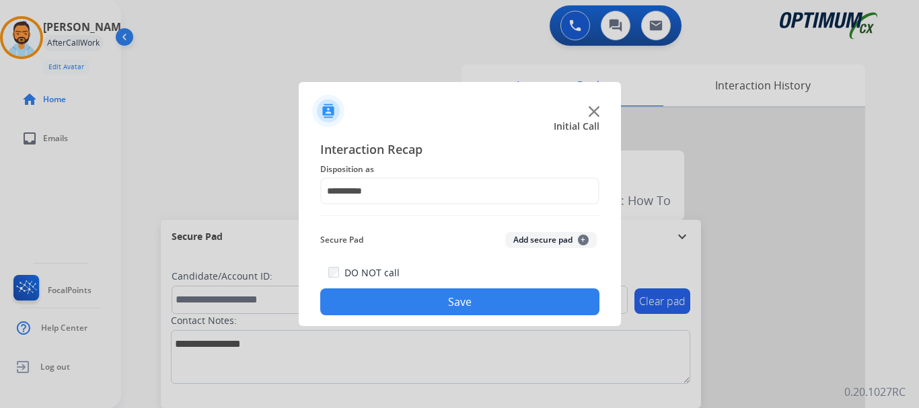
click at [496, 301] on button "Save" at bounding box center [459, 302] width 279 height 27
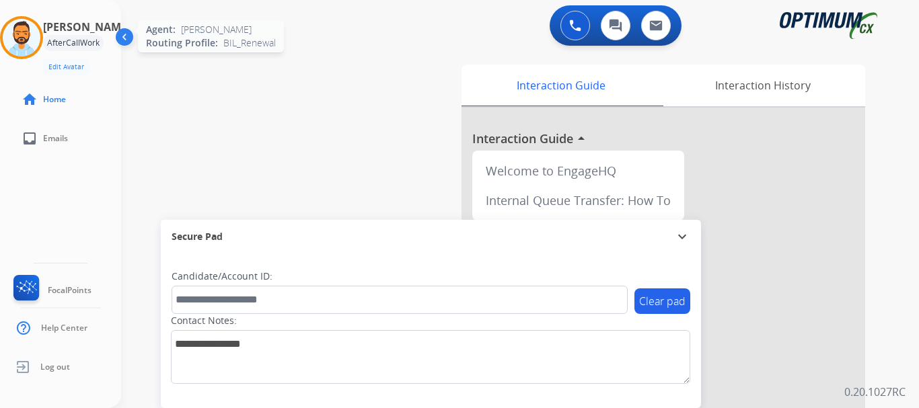
click at [28, 28] on img at bounding box center [22, 38] width 38 height 38
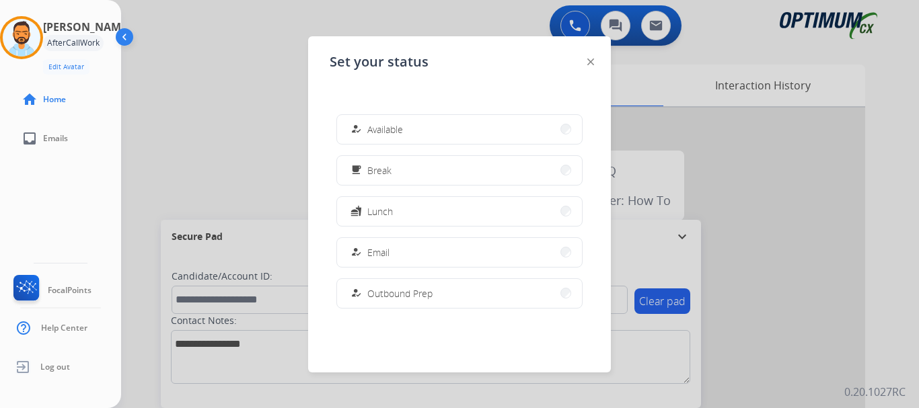
click at [176, 77] on div at bounding box center [459, 204] width 919 height 408
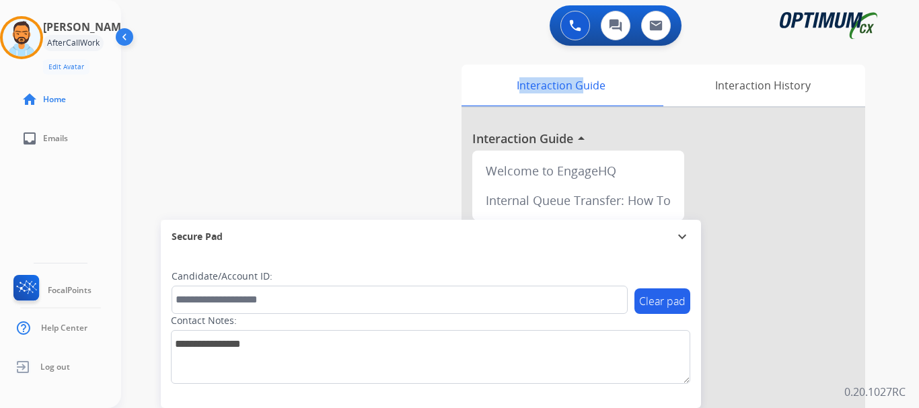
click at [177, 77] on div "swap_horiz Break voice bridge close_fullscreen Connect 3-Way Call merge_type Se…" at bounding box center [503, 328] width 765 height 561
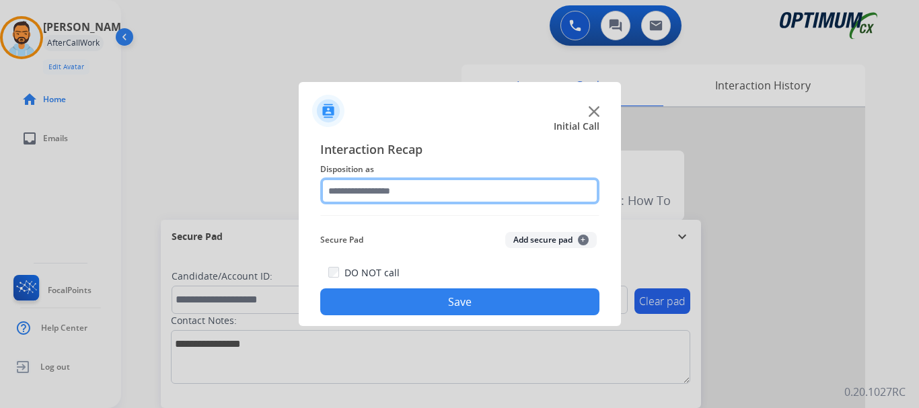
click at [420, 198] on input "text" at bounding box center [459, 191] width 279 height 27
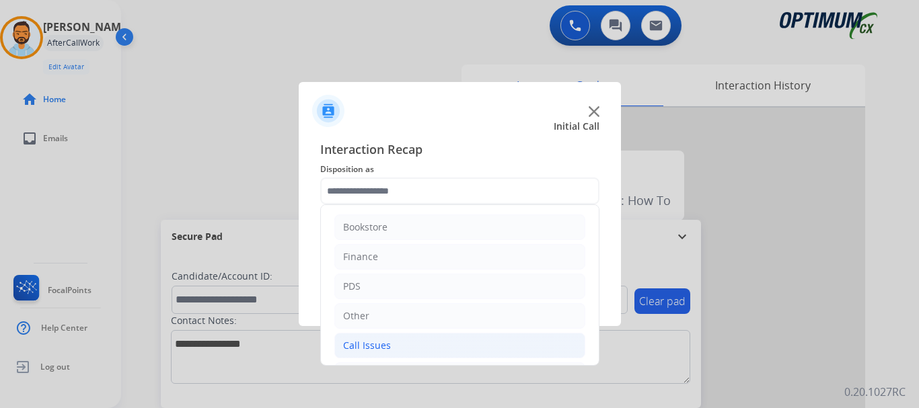
click at [406, 340] on li "Call Issues" at bounding box center [459, 346] width 251 height 26
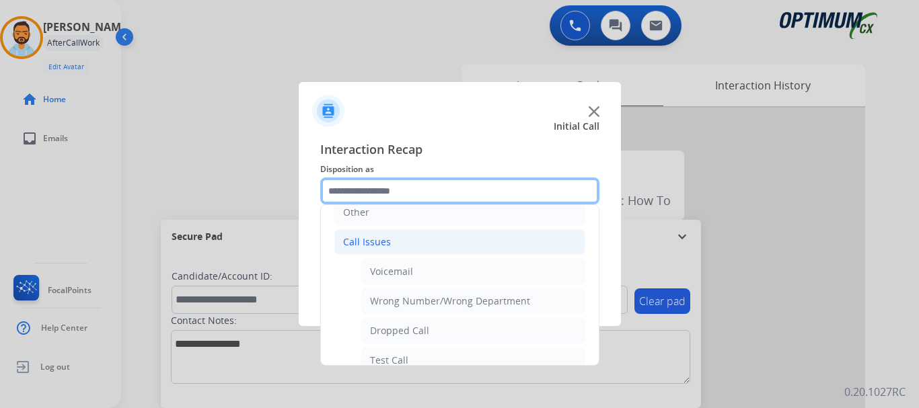
scroll to position [112, 0]
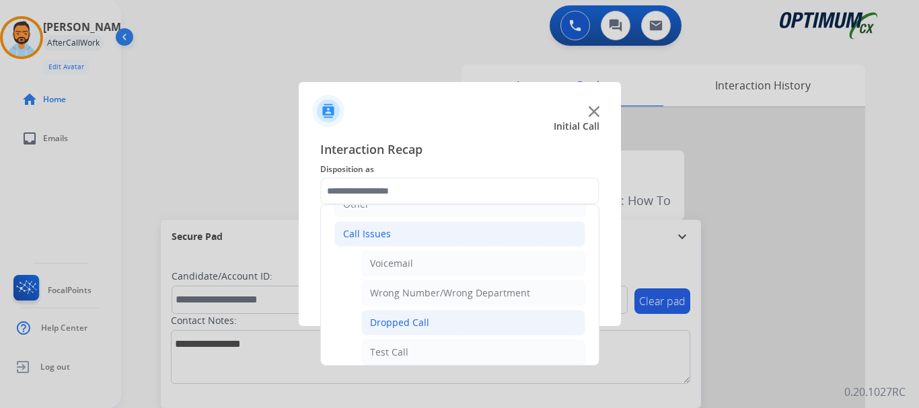
click at [430, 328] on li "Dropped Call" at bounding box center [473, 323] width 224 height 26
type input "**********"
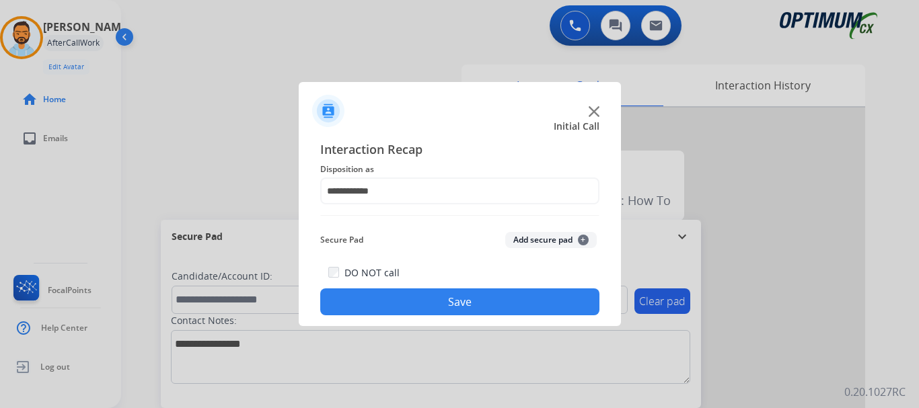
click at [441, 300] on button "Save" at bounding box center [459, 302] width 279 height 27
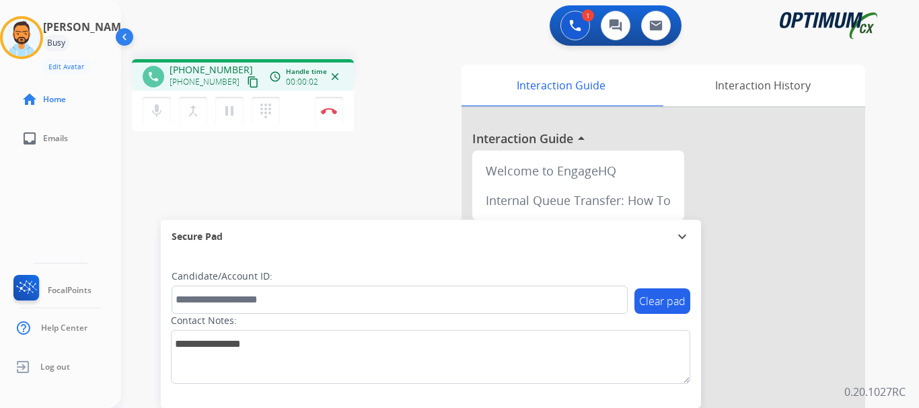
click at [247, 83] on mat-icon "content_copy" at bounding box center [253, 82] width 12 height 12
click at [332, 117] on button "Disconnect" at bounding box center [329, 111] width 28 height 28
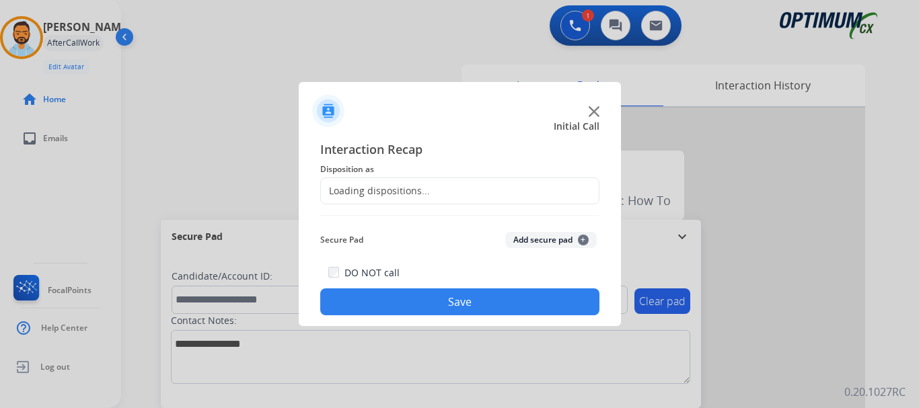
click at [445, 194] on div "Loading dispositions..." at bounding box center [459, 191] width 279 height 27
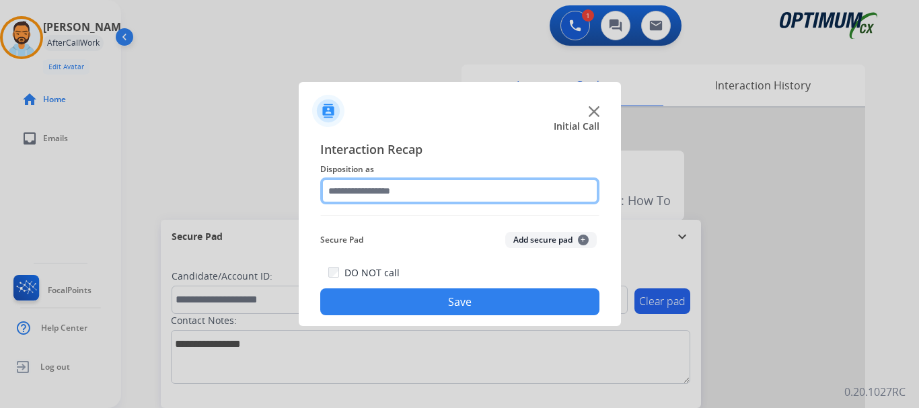
click at [439, 189] on input "text" at bounding box center [459, 191] width 279 height 27
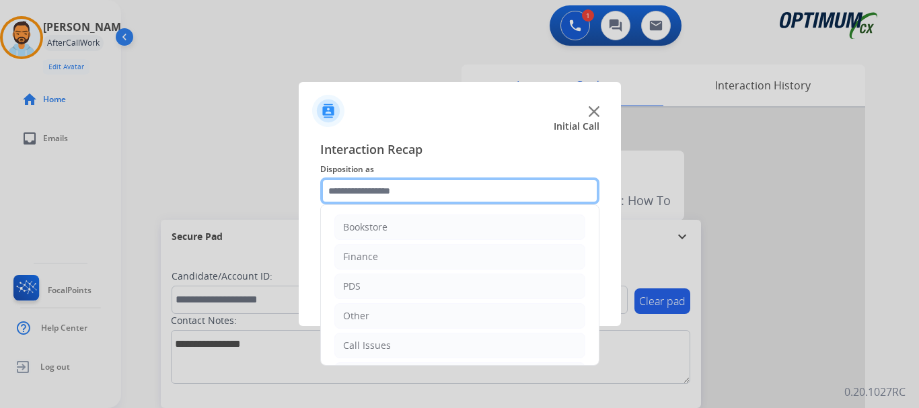
scroll to position [91, 0]
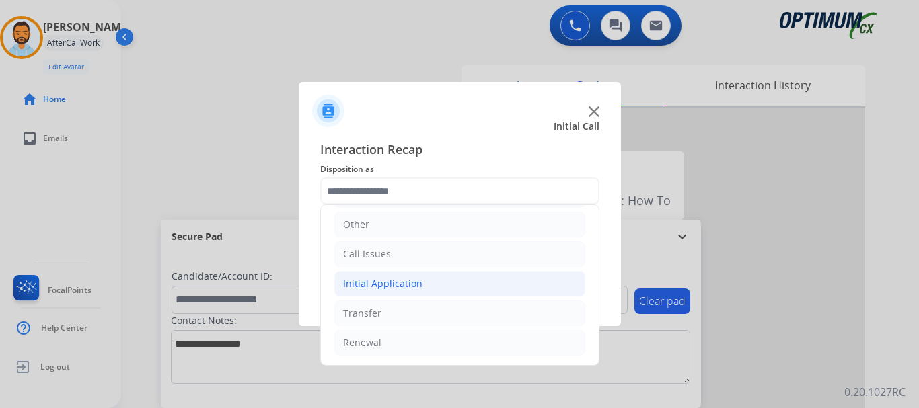
click at [398, 281] on div "Initial Application" at bounding box center [382, 283] width 79 height 13
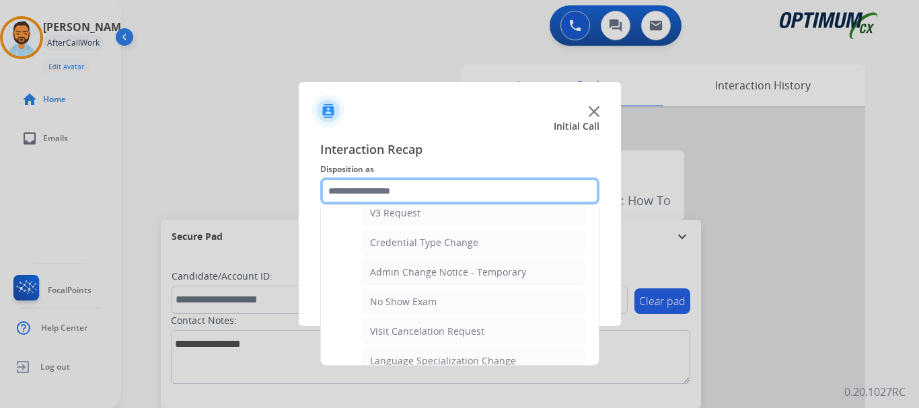
scroll to position [539, 0]
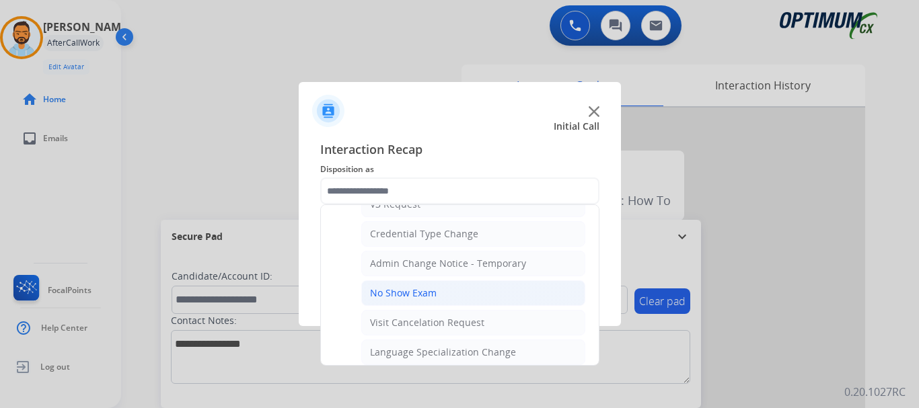
click at [451, 298] on li "No Show Exam" at bounding box center [473, 294] width 224 height 26
type input "**********"
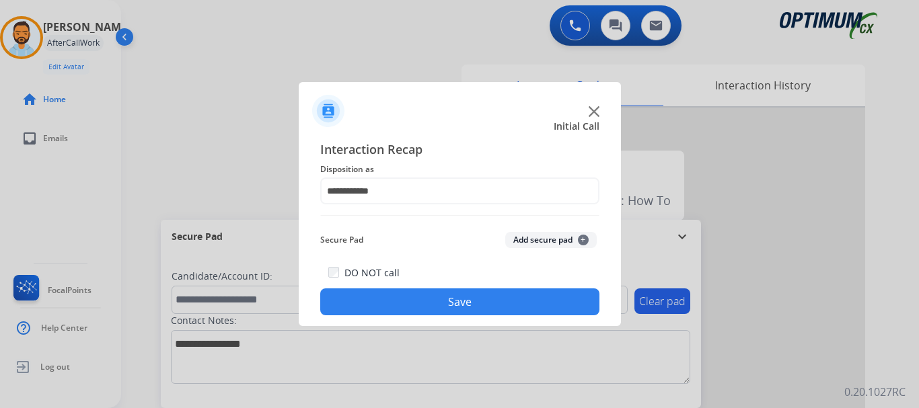
click at [449, 303] on button "Save" at bounding box center [459, 302] width 279 height 27
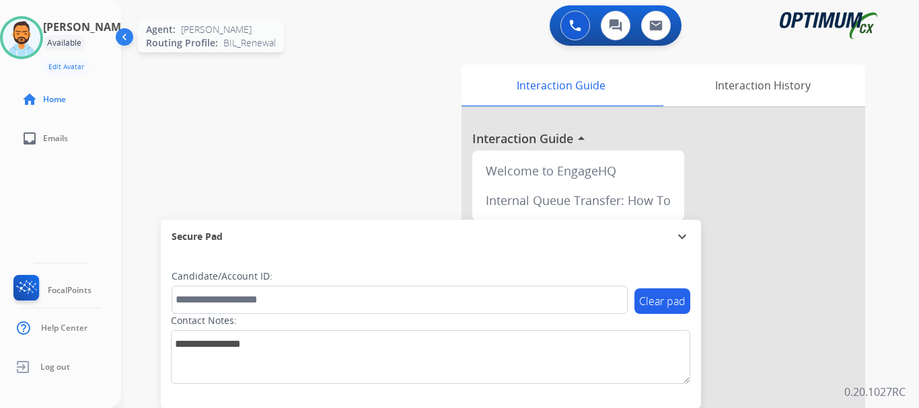
click at [34, 34] on img at bounding box center [22, 38] width 38 height 38
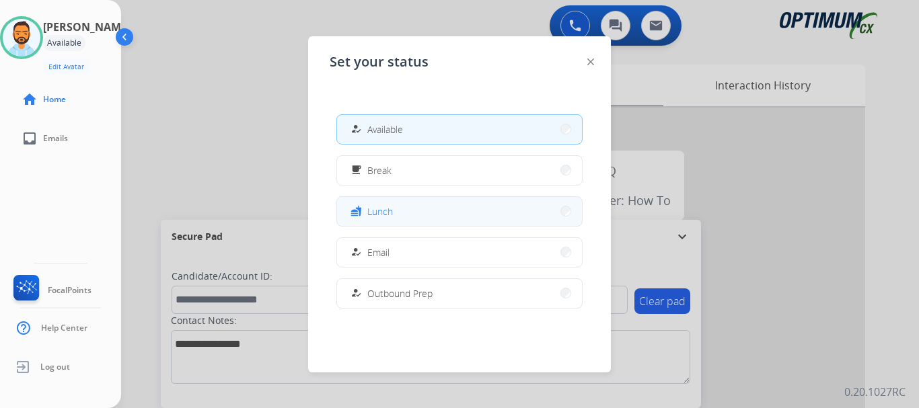
click at [382, 217] on span "Lunch" at bounding box center [380, 211] width 26 height 14
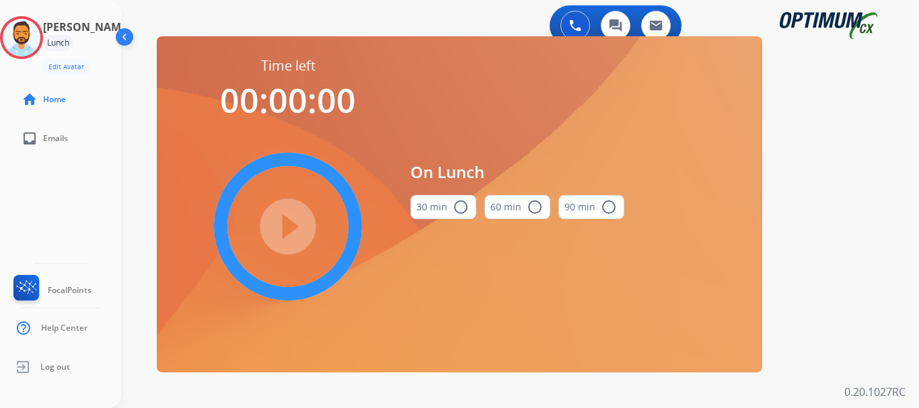
click at [456, 208] on mat-icon "radio_button_unchecked" at bounding box center [461, 207] width 16 height 16
click at [287, 233] on mat-icon "play_circle_filled" at bounding box center [288, 227] width 16 height 16
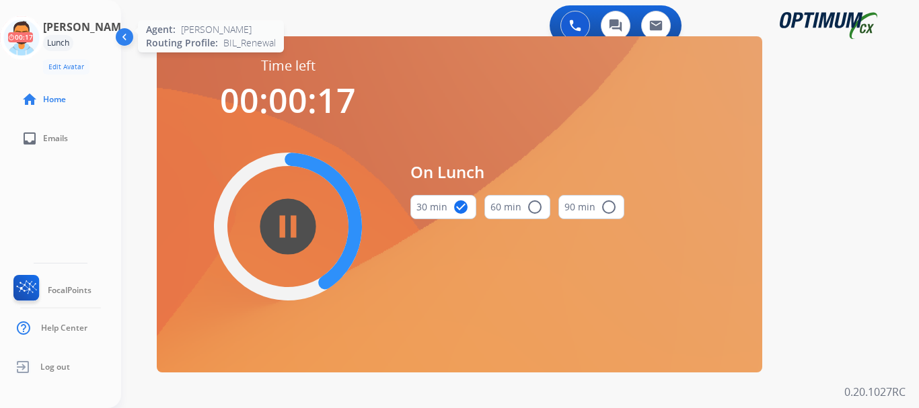
click at [24, 37] on icon at bounding box center [22, 38] width 44 height 44
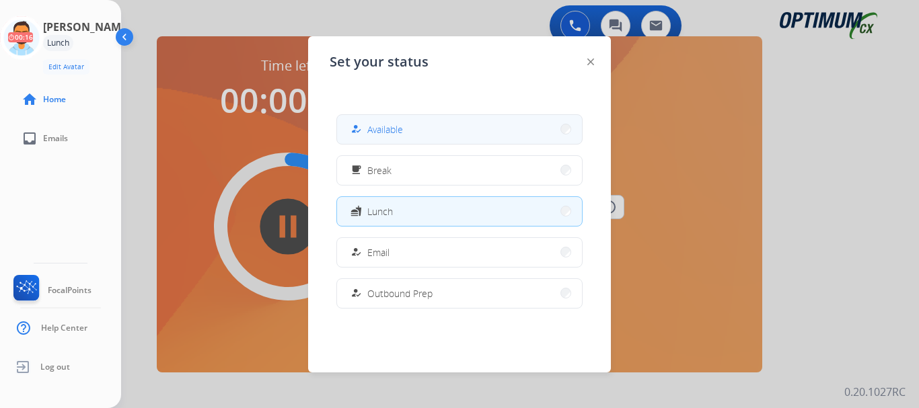
click at [377, 129] on span "Available" at bounding box center [385, 129] width 36 height 14
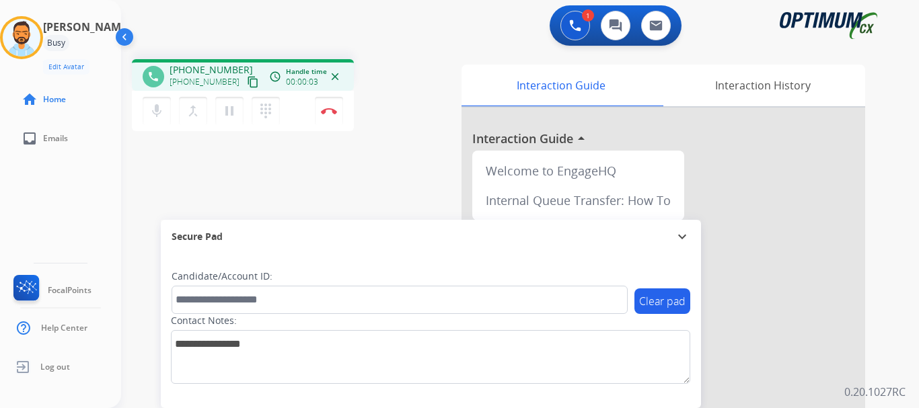
click at [247, 80] on mat-icon "content_copy" at bounding box center [253, 82] width 12 height 12
click at [330, 112] on img at bounding box center [329, 111] width 16 height 7
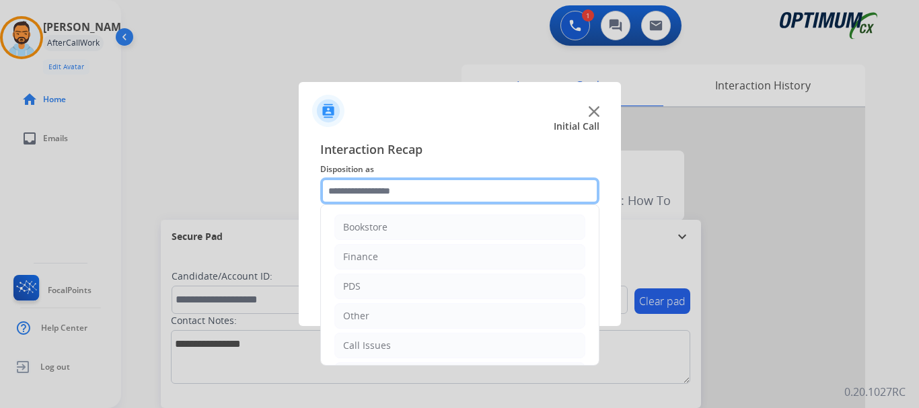
click at [372, 191] on input "text" at bounding box center [459, 191] width 279 height 27
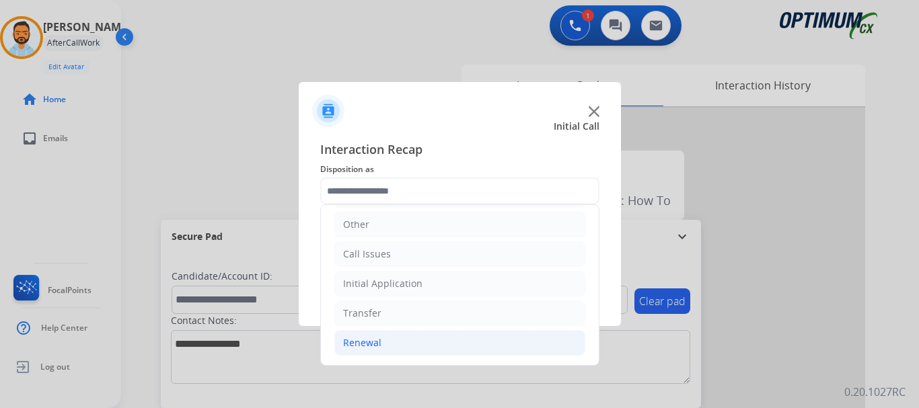
click at [389, 346] on li "Renewal" at bounding box center [459, 343] width 251 height 26
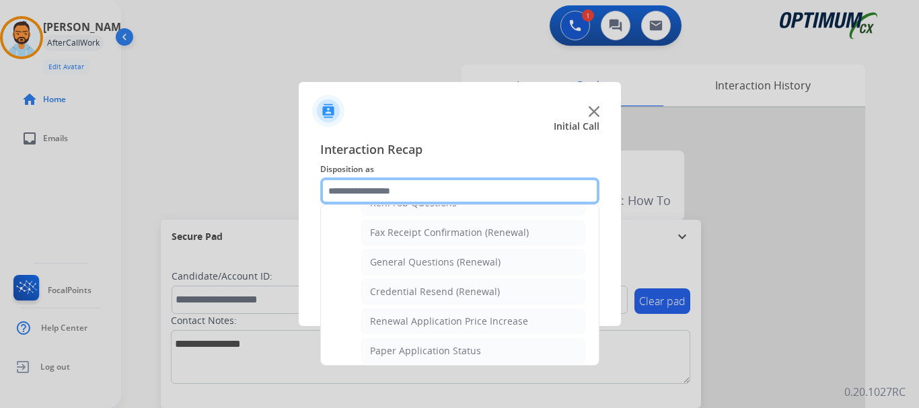
scroll to position [354, 0]
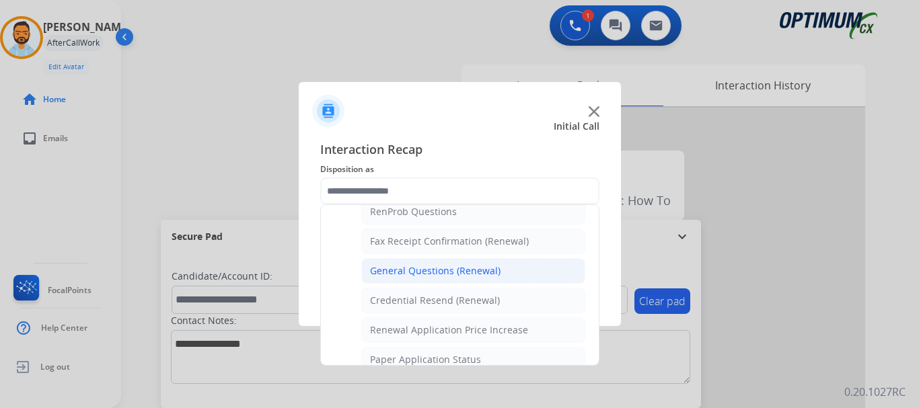
click at [447, 278] on div "General Questions (Renewal)" at bounding box center [435, 270] width 130 height 13
type input "**********"
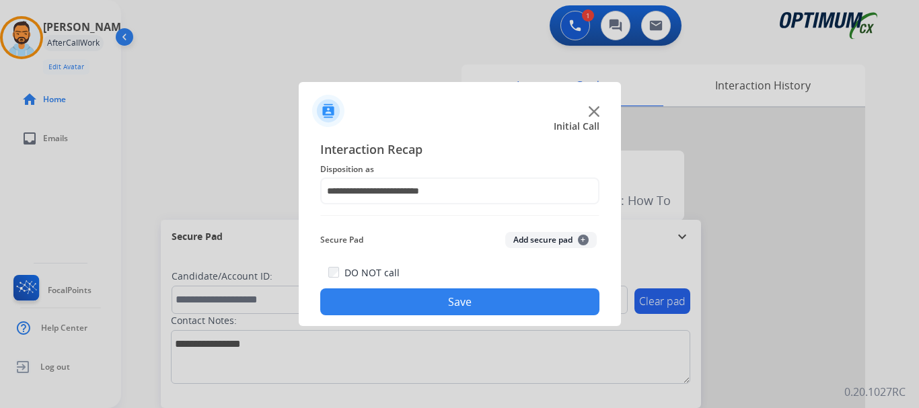
click at [435, 300] on button "Save" at bounding box center [459, 302] width 279 height 27
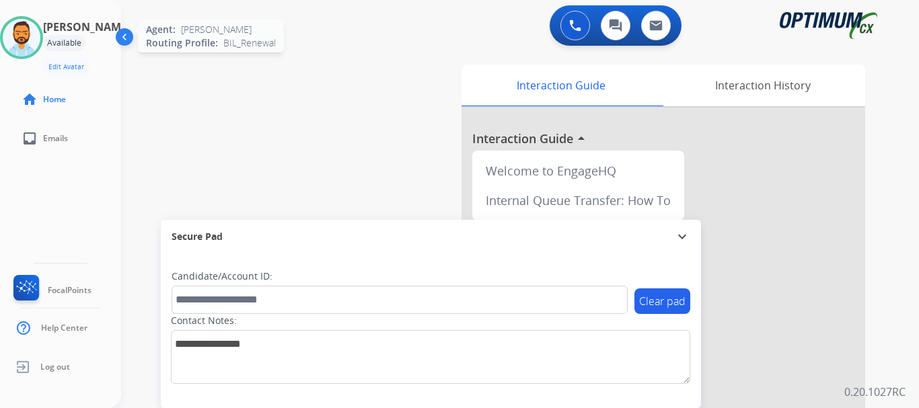
click at [19, 50] on img at bounding box center [22, 38] width 38 height 38
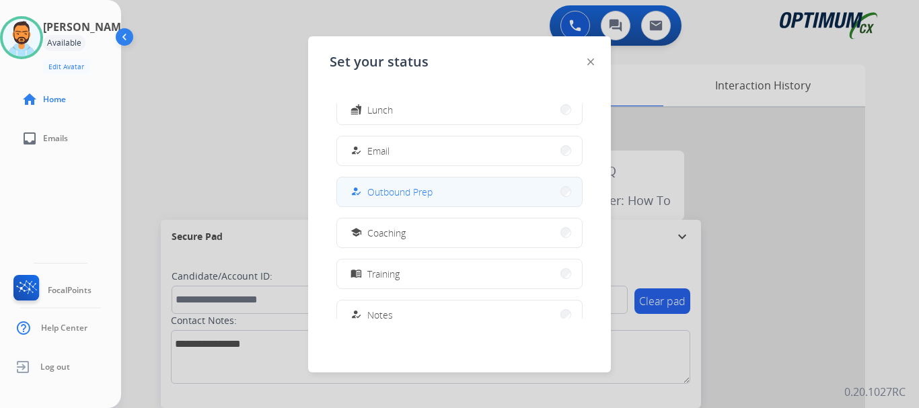
scroll to position [151, 0]
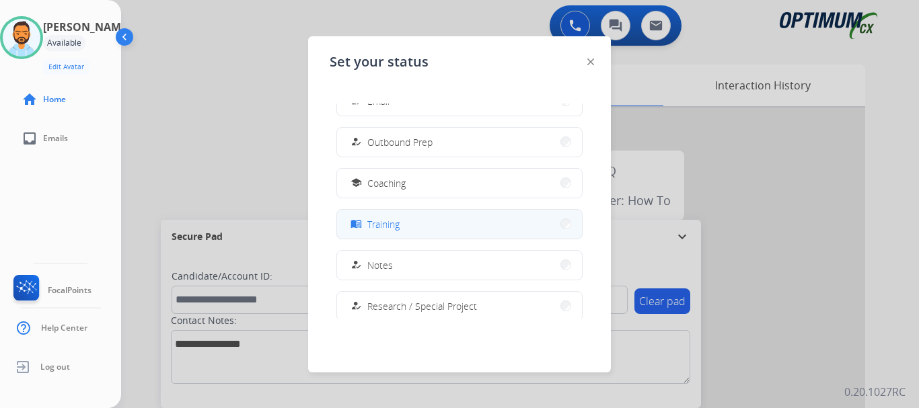
click at [420, 217] on button "menu_book Training" at bounding box center [459, 224] width 245 height 29
